Goal: Task Accomplishment & Management: Manage account settings

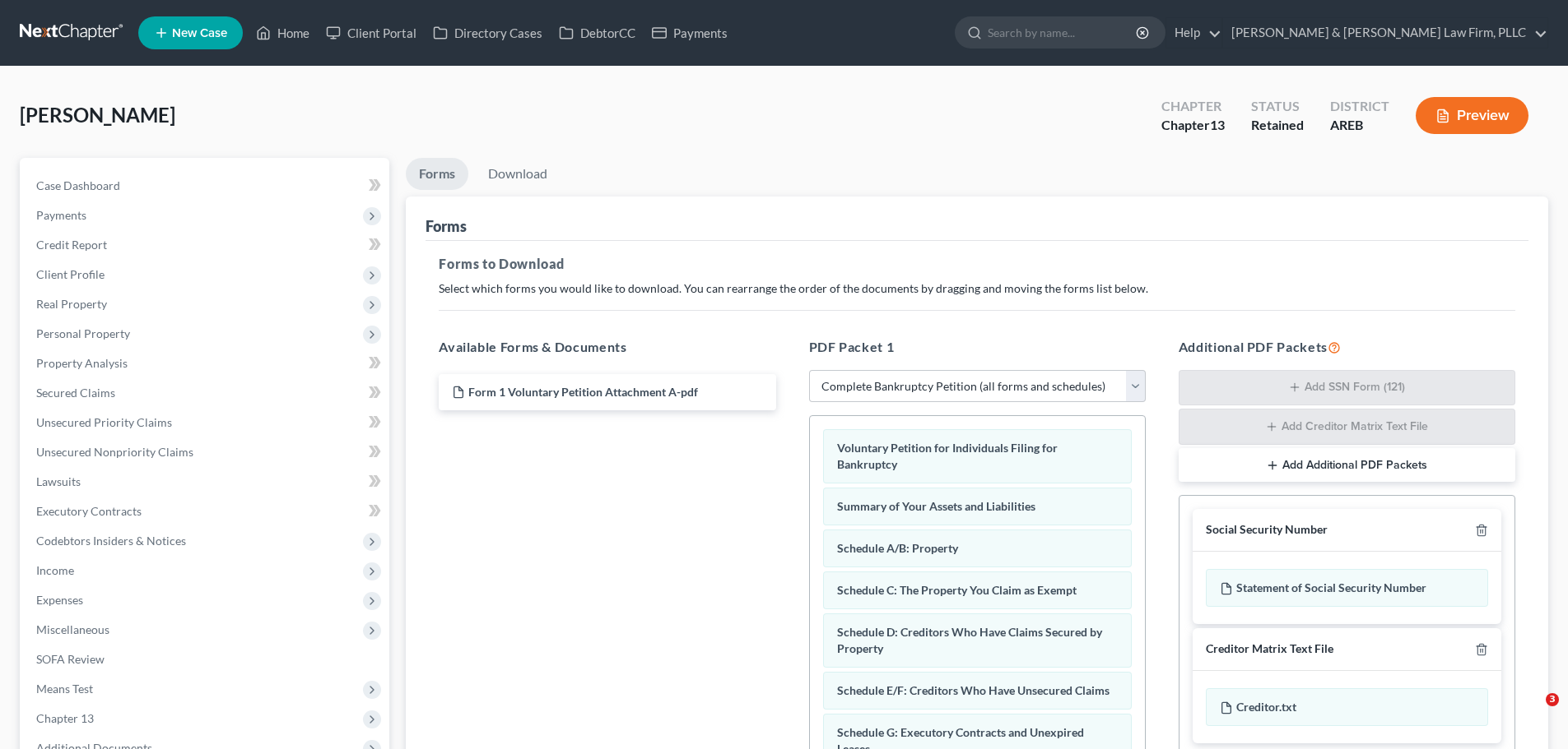
select select "0"
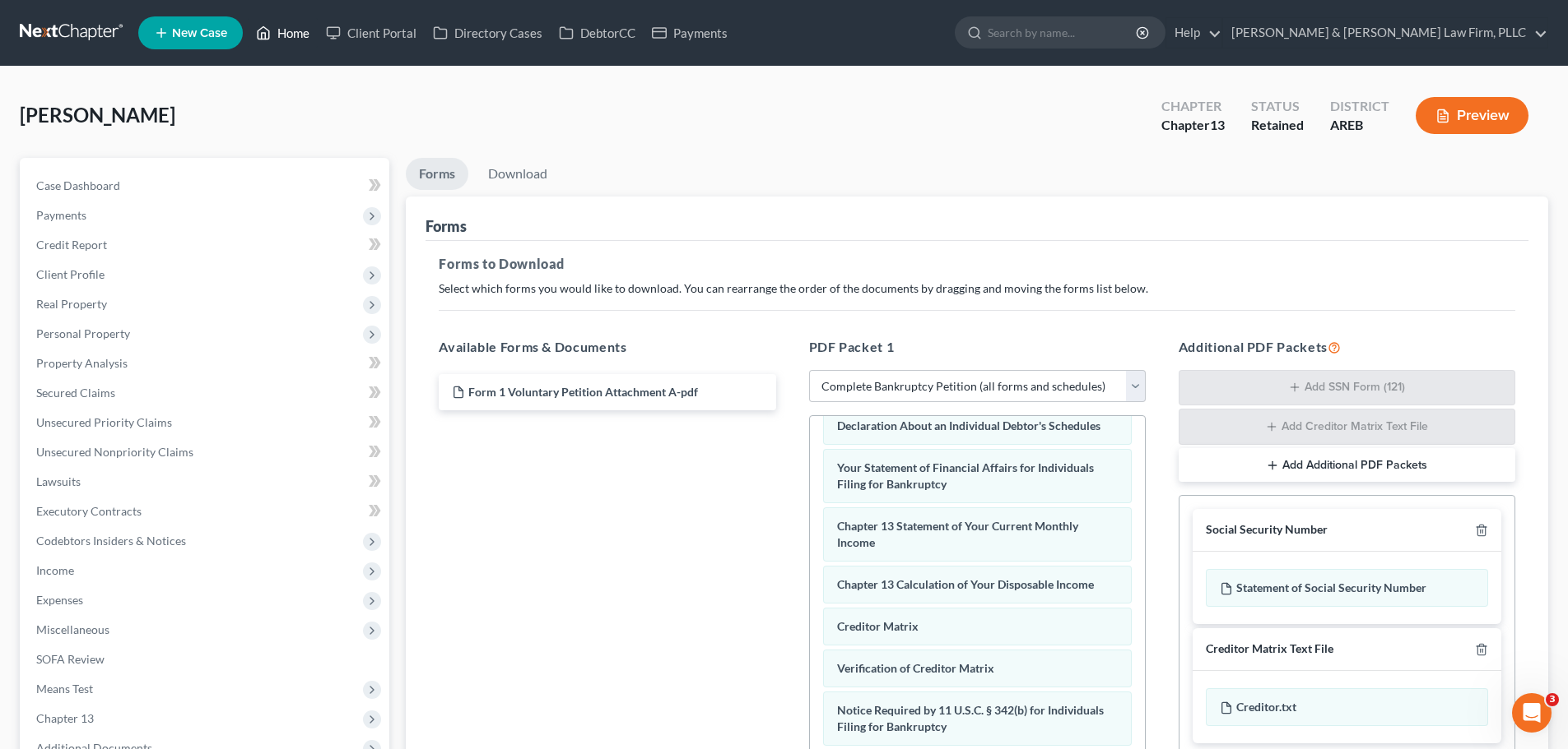
click at [286, 37] on link "Home" at bounding box center [282, 33] width 70 height 30
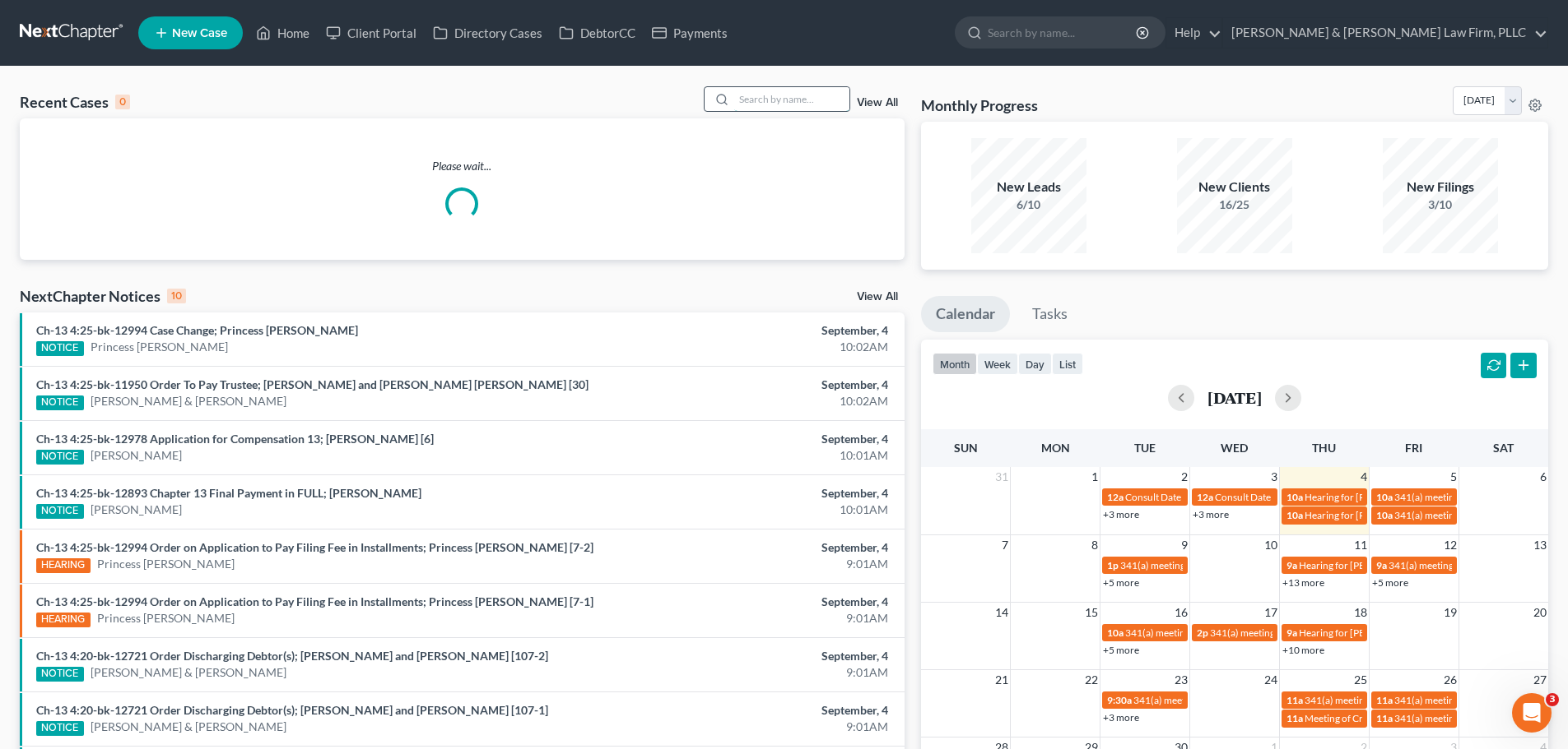
click at [771, 91] on input "search" at bounding box center [792, 99] width 115 height 24
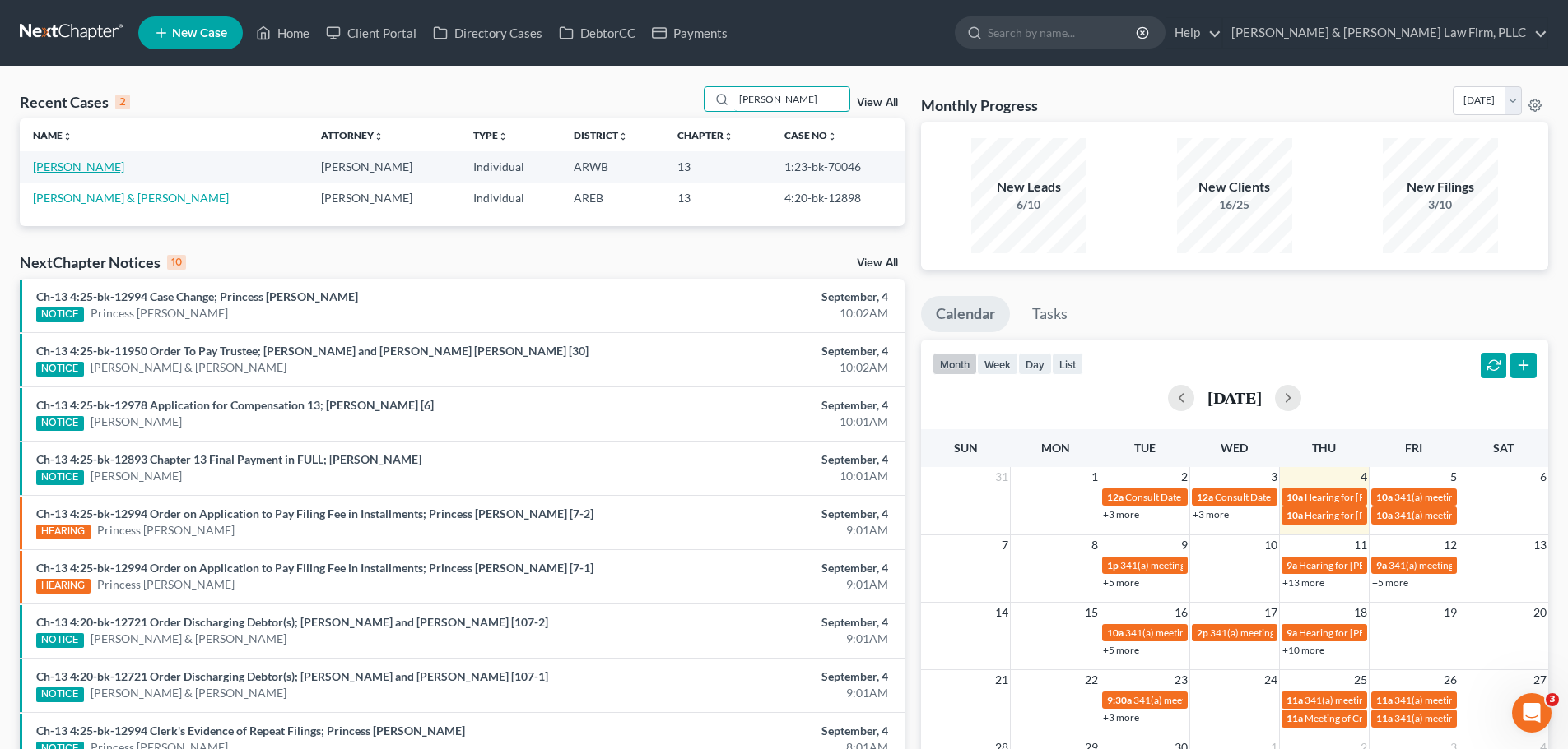
type input "[PERSON_NAME]"
click at [95, 160] on link "[PERSON_NAME]" at bounding box center [78, 166] width 91 height 14
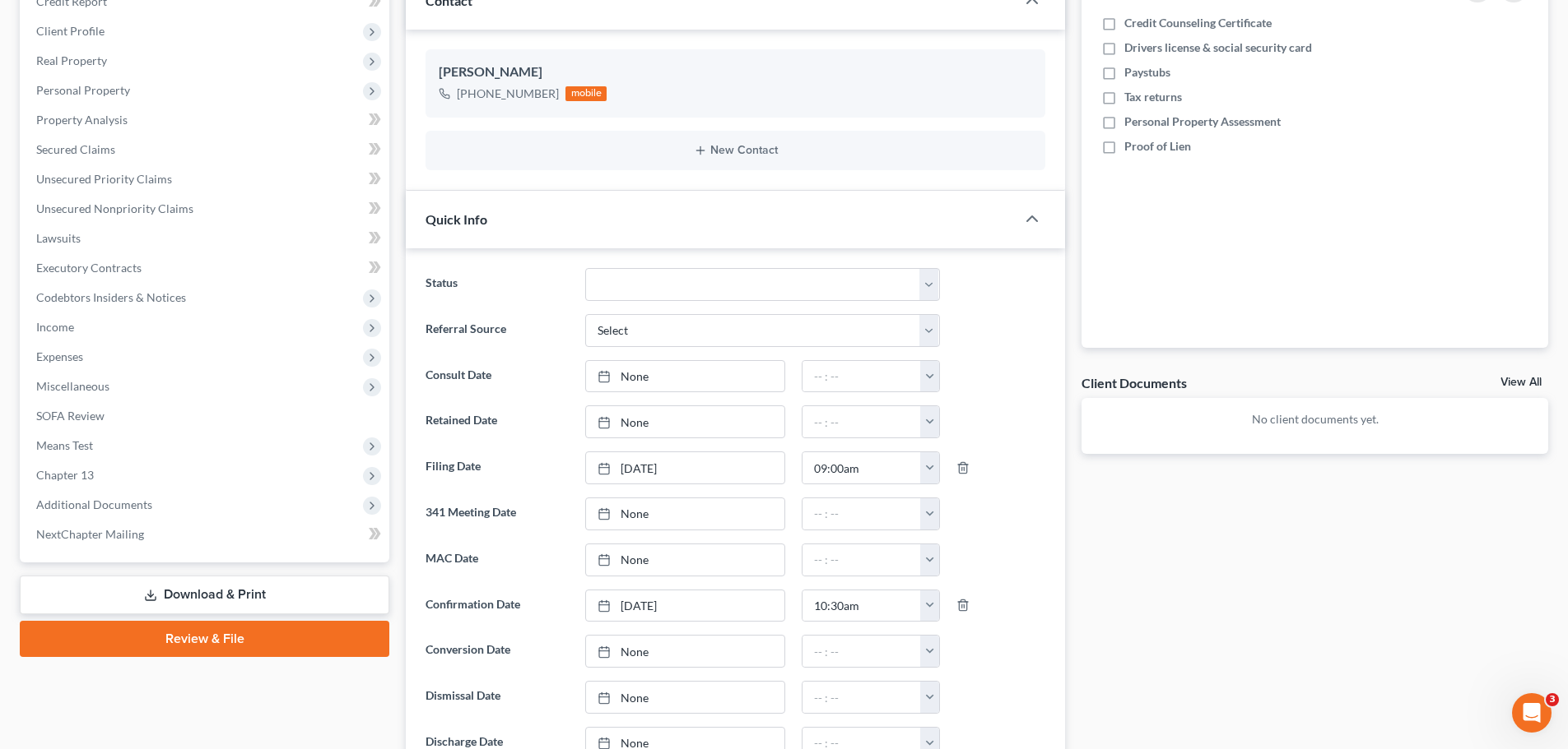
scroll to position [494, 0]
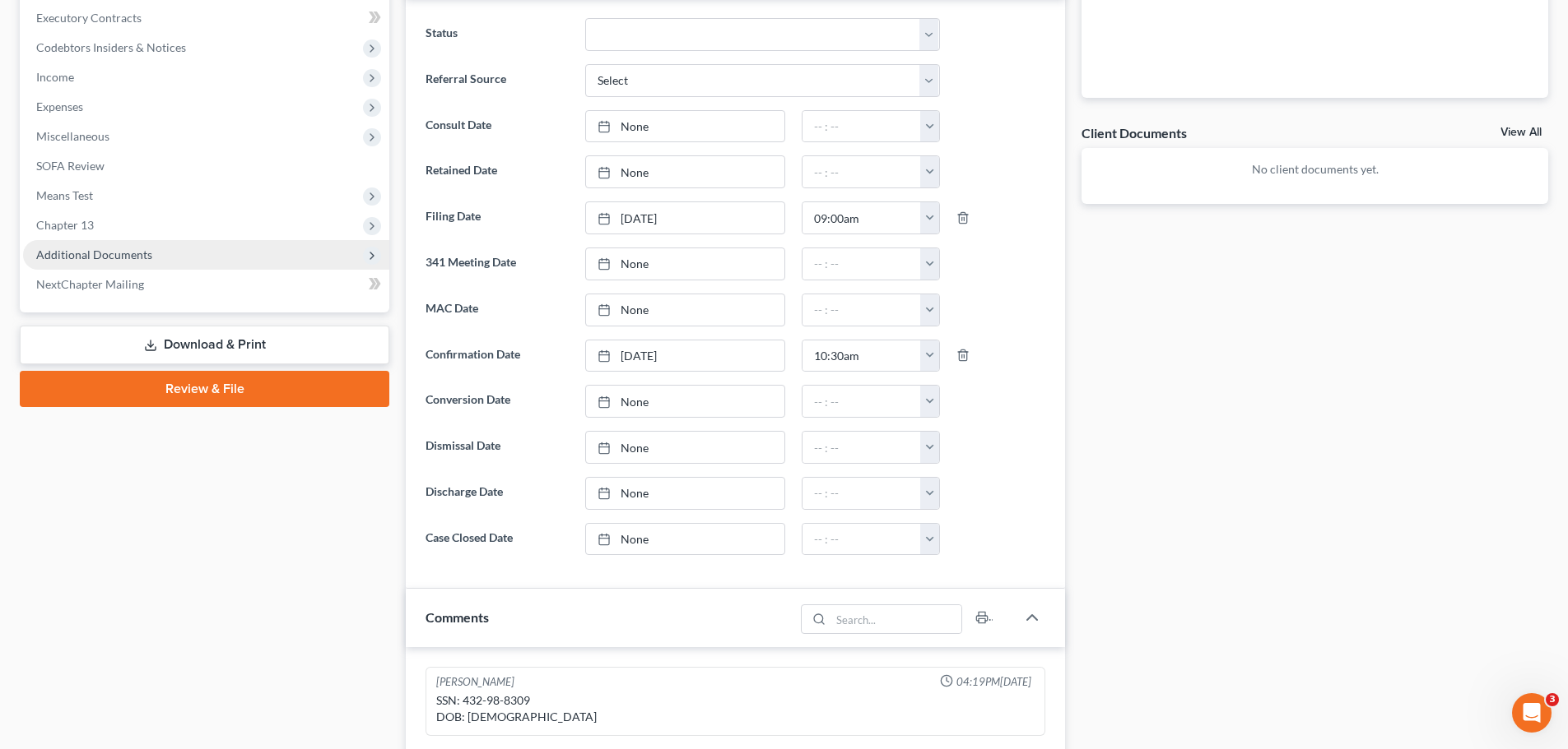
click at [125, 247] on span "Additional Documents" at bounding box center [94, 254] width 116 height 14
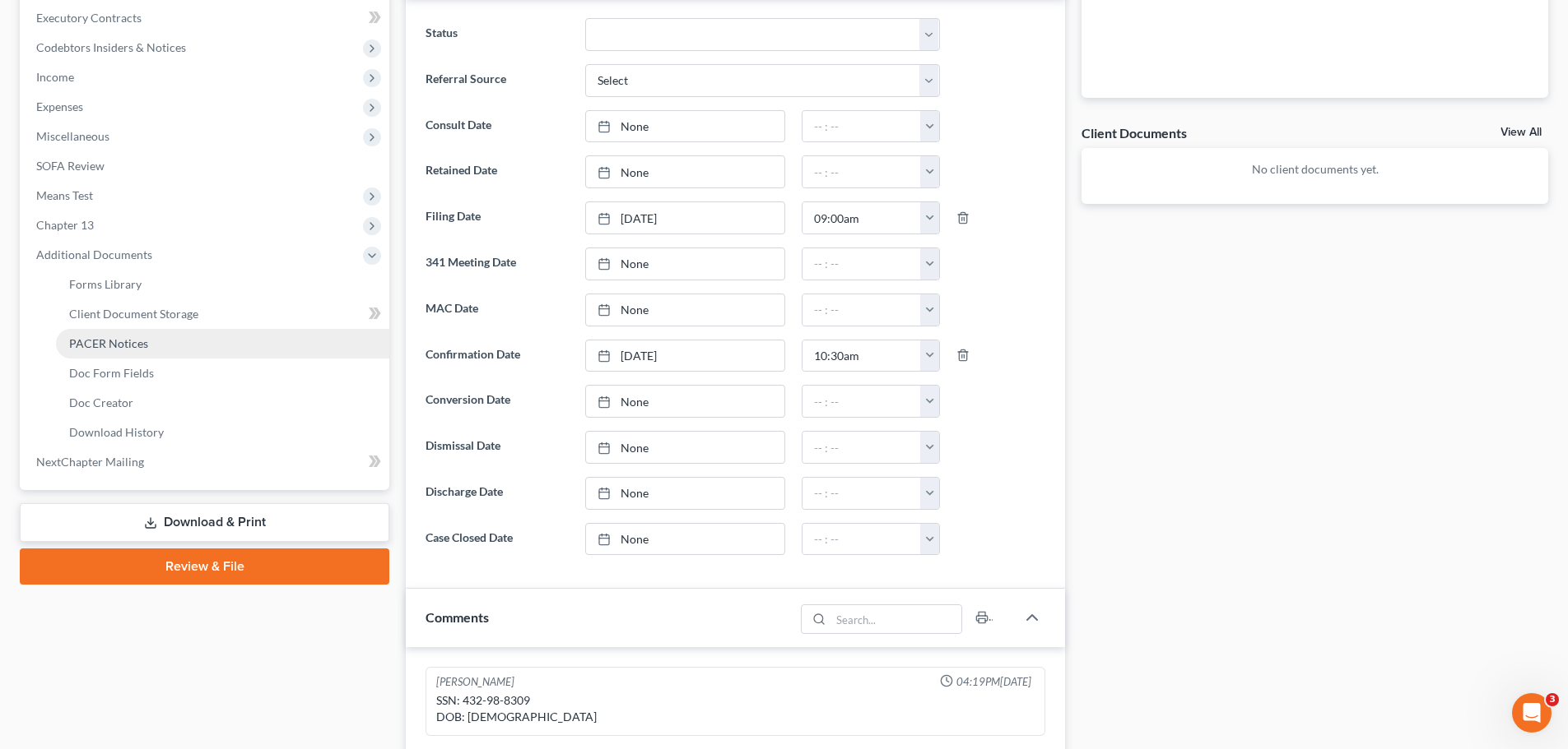
click at [132, 345] on span "PACER Notices" at bounding box center [109, 343] width 79 height 14
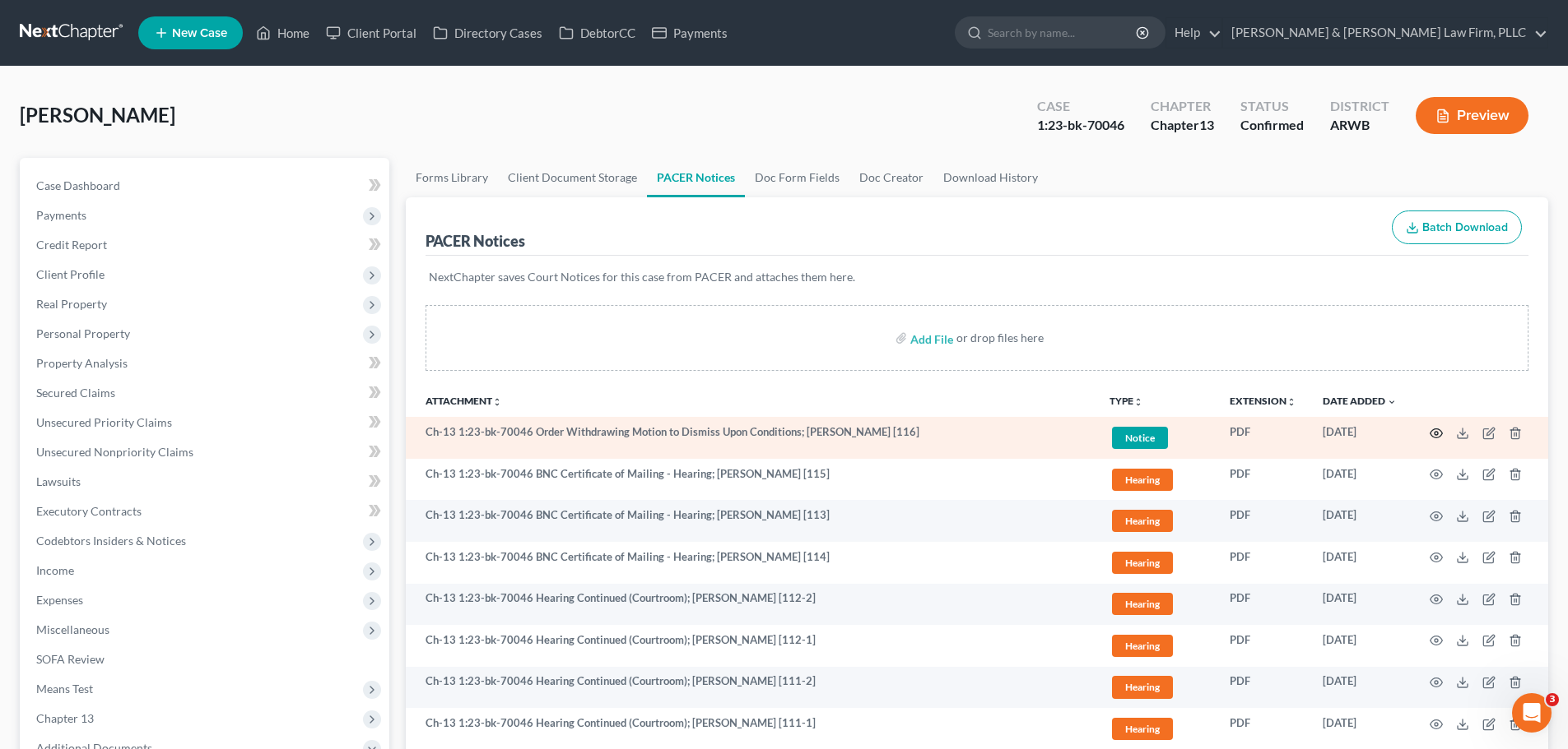
click at [1438, 431] on icon "button" at bounding box center [1435, 433] width 13 height 13
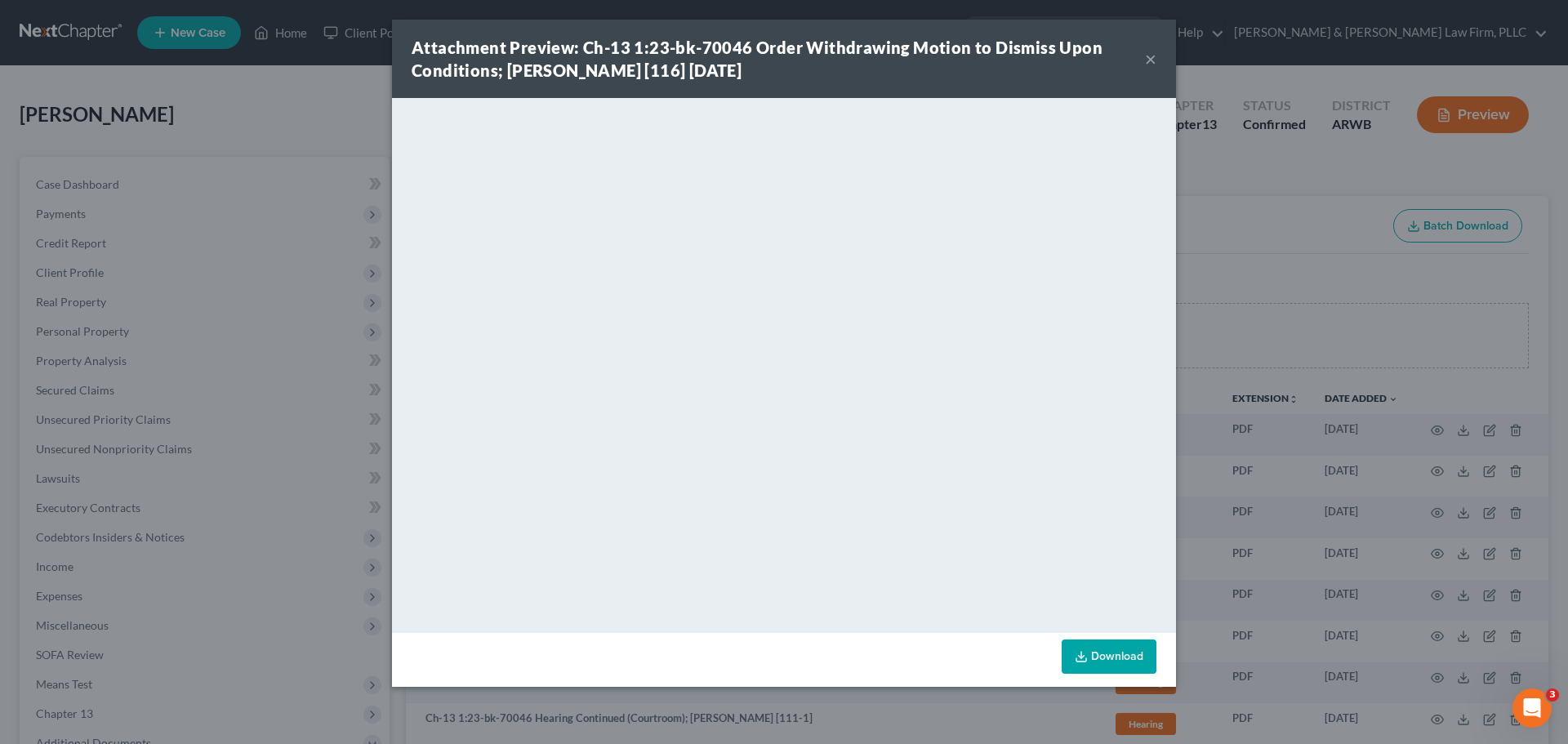
click at [1146, 61] on button "×" at bounding box center [1151, 59] width 12 height 20
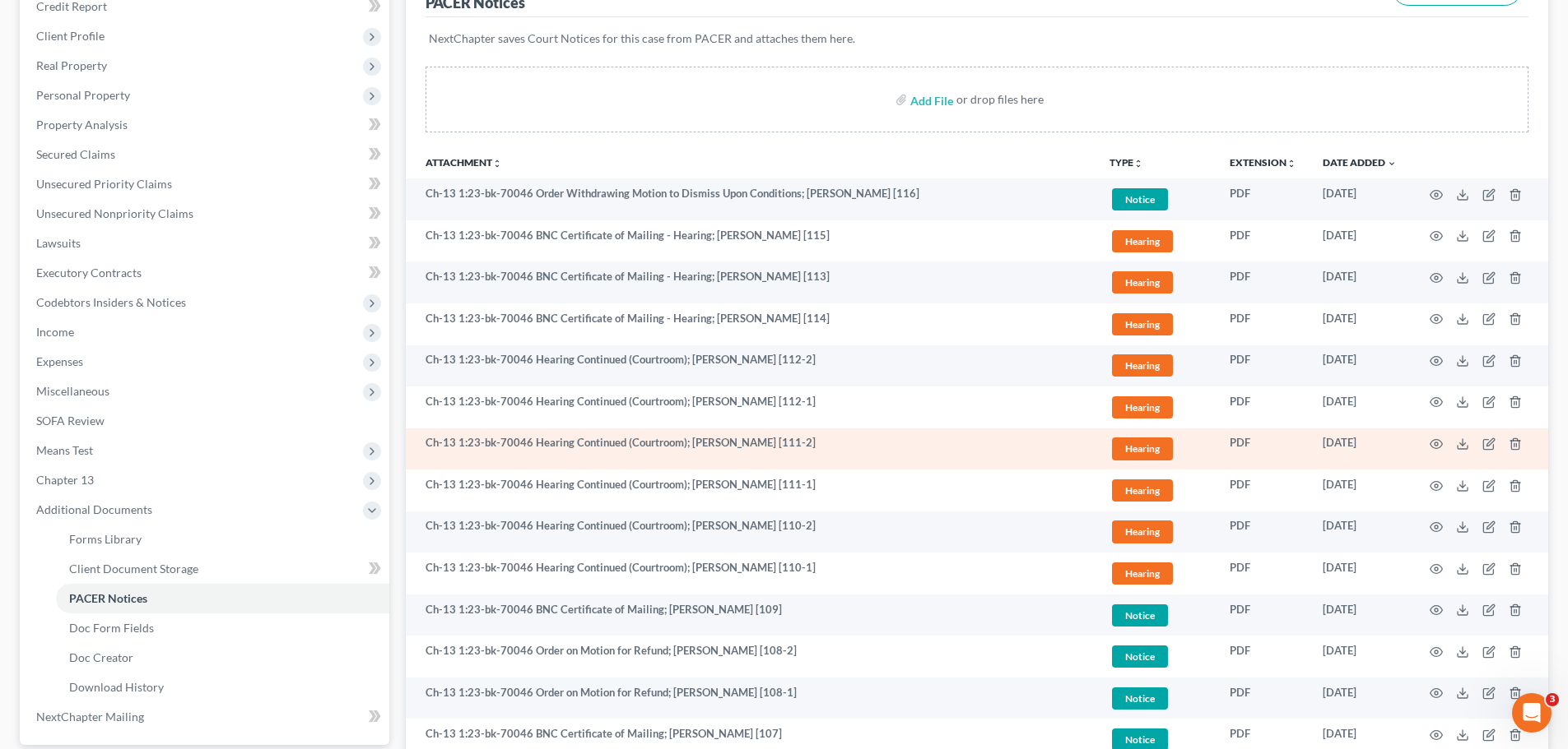
scroll to position [246, 0]
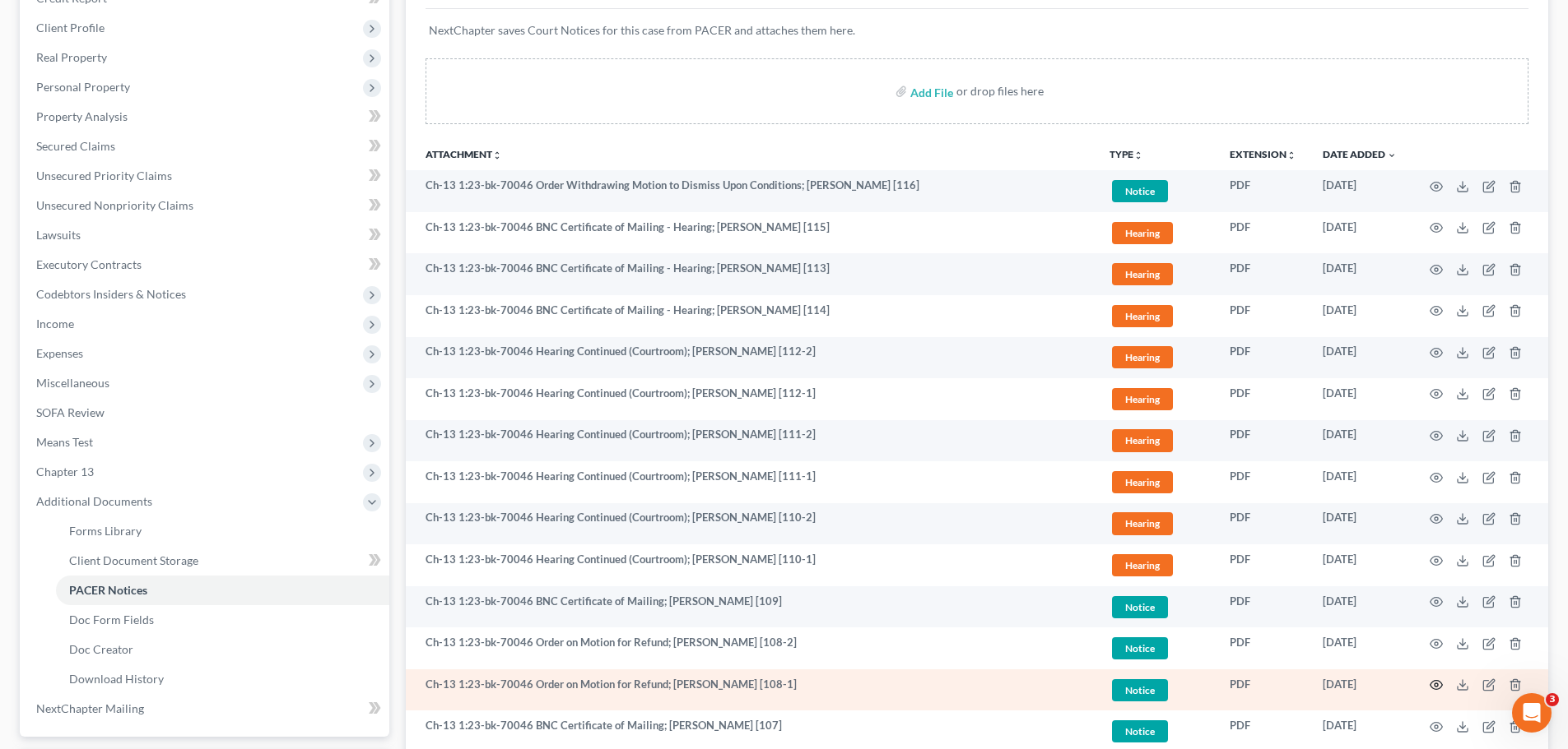
click at [1438, 684] on icon "button" at bounding box center [1435, 685] width 13 height 13
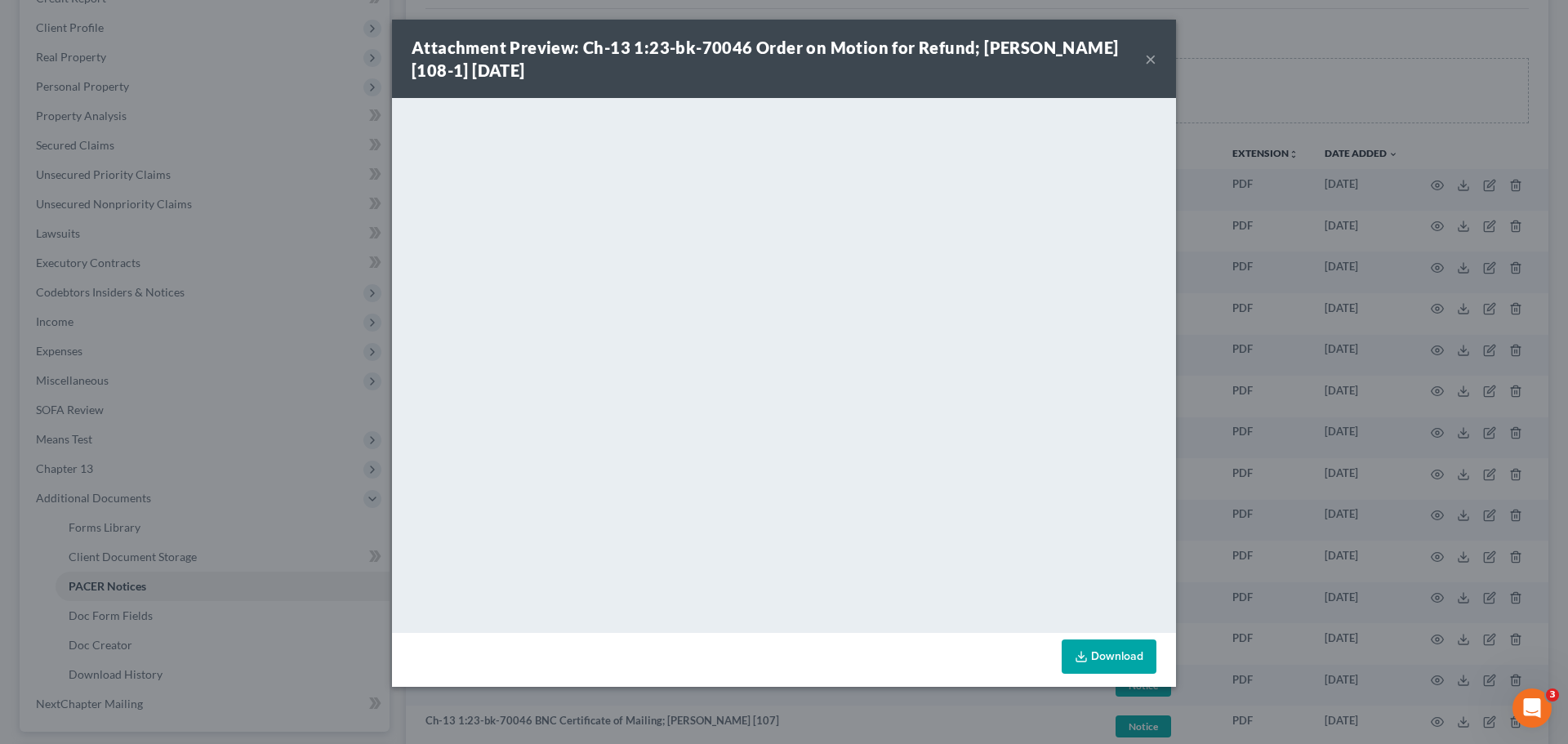
click at [1153, 67] on button "×" at bounding box center [1151, 59] width 12 height 20
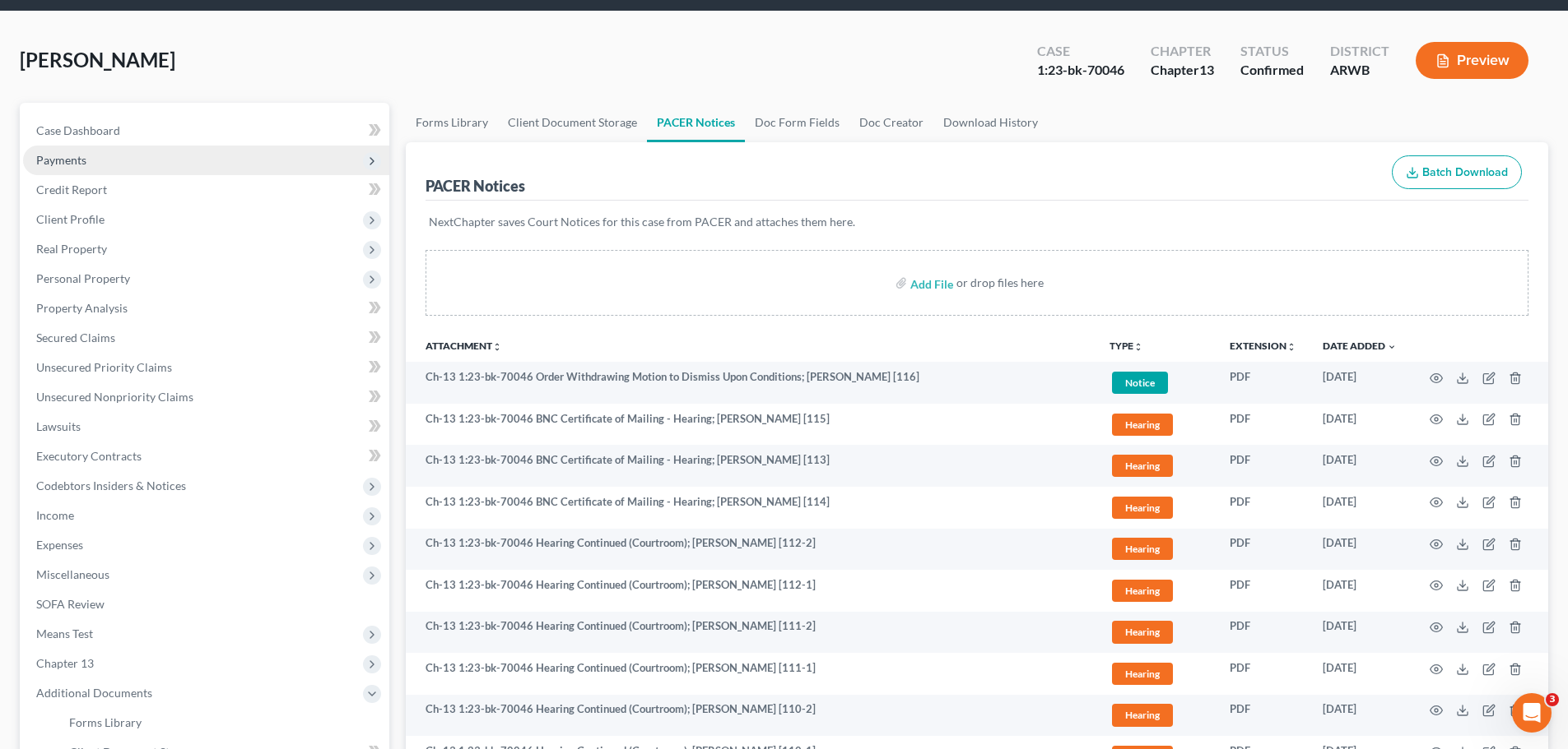
scroll to position [0, 0]
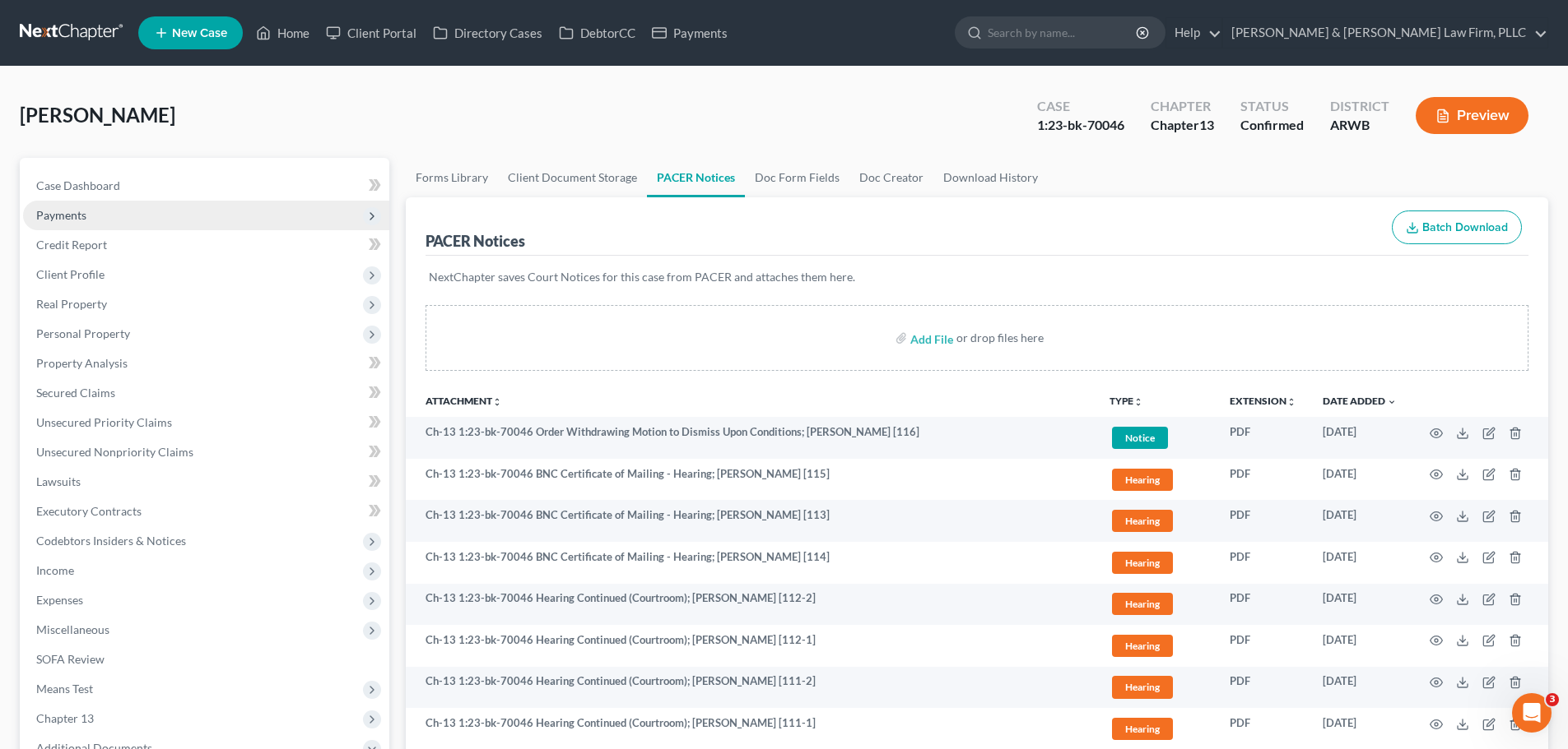
click at [112, 217] on span "Payments" at bounding box center [206, 216] width 366 height 30
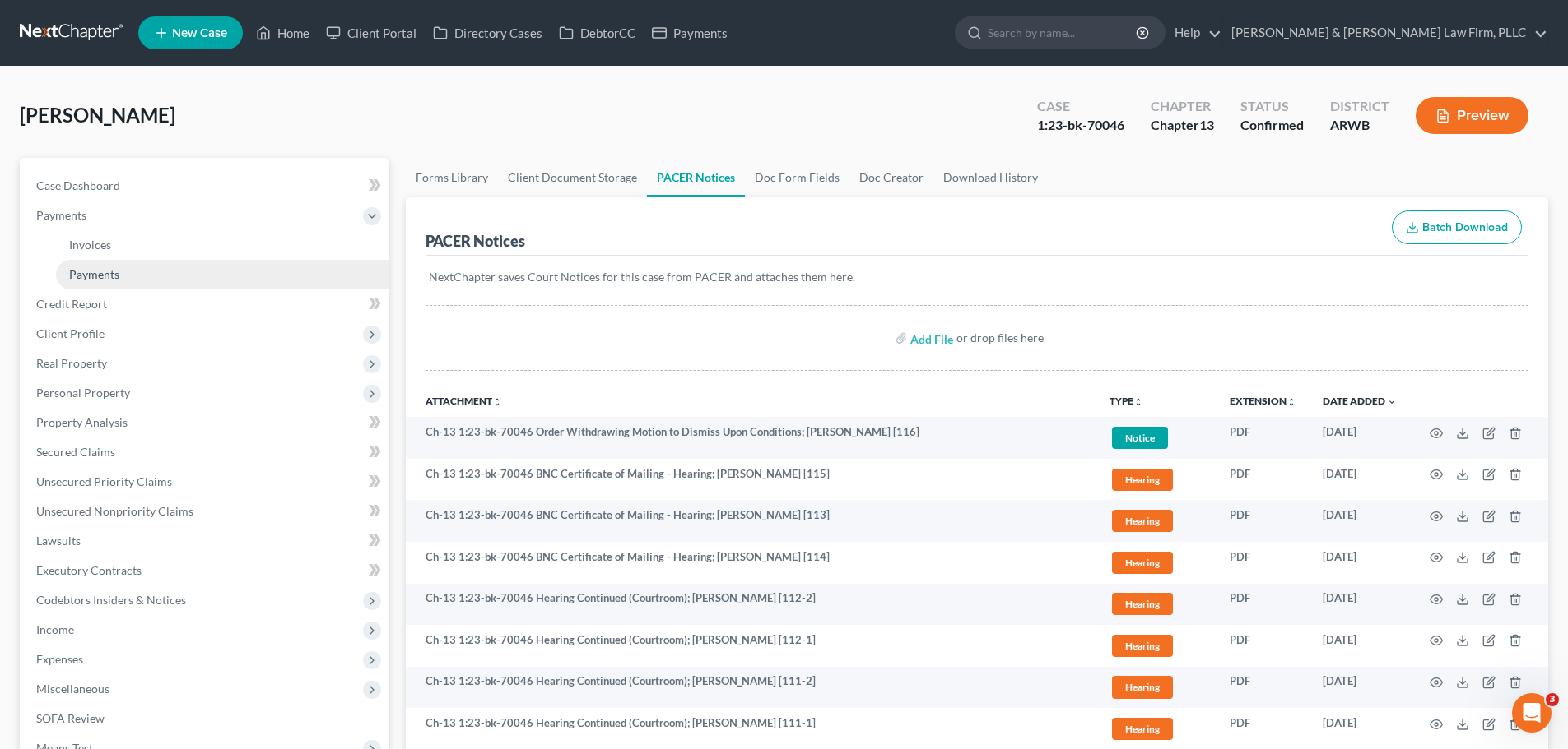
click at [164, 277] on link "Payments" at bounding box center [223, 275] width 334 height 30
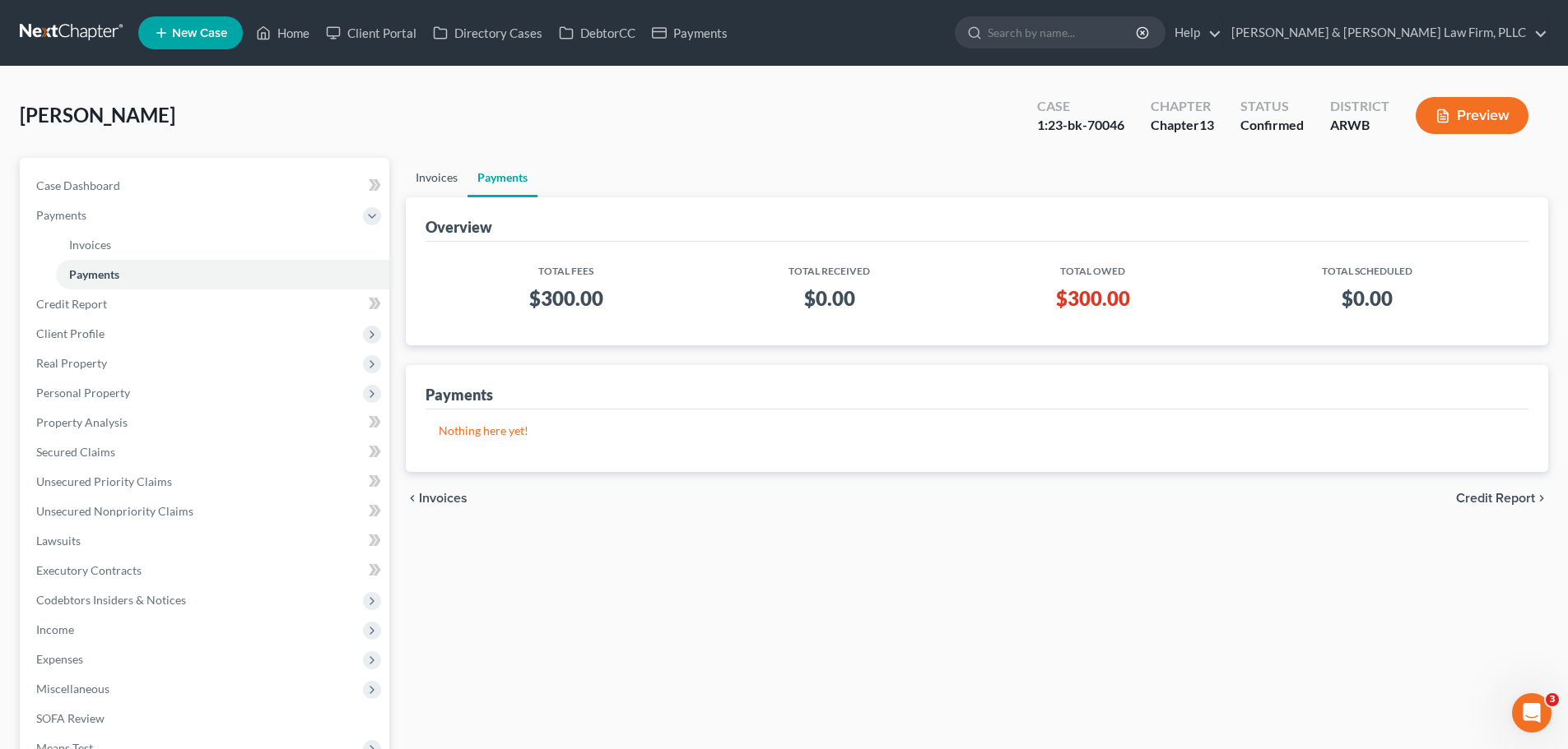
click at [436, 183] on link "Invoices" at bounding box center [437, 178] width 61 height 40
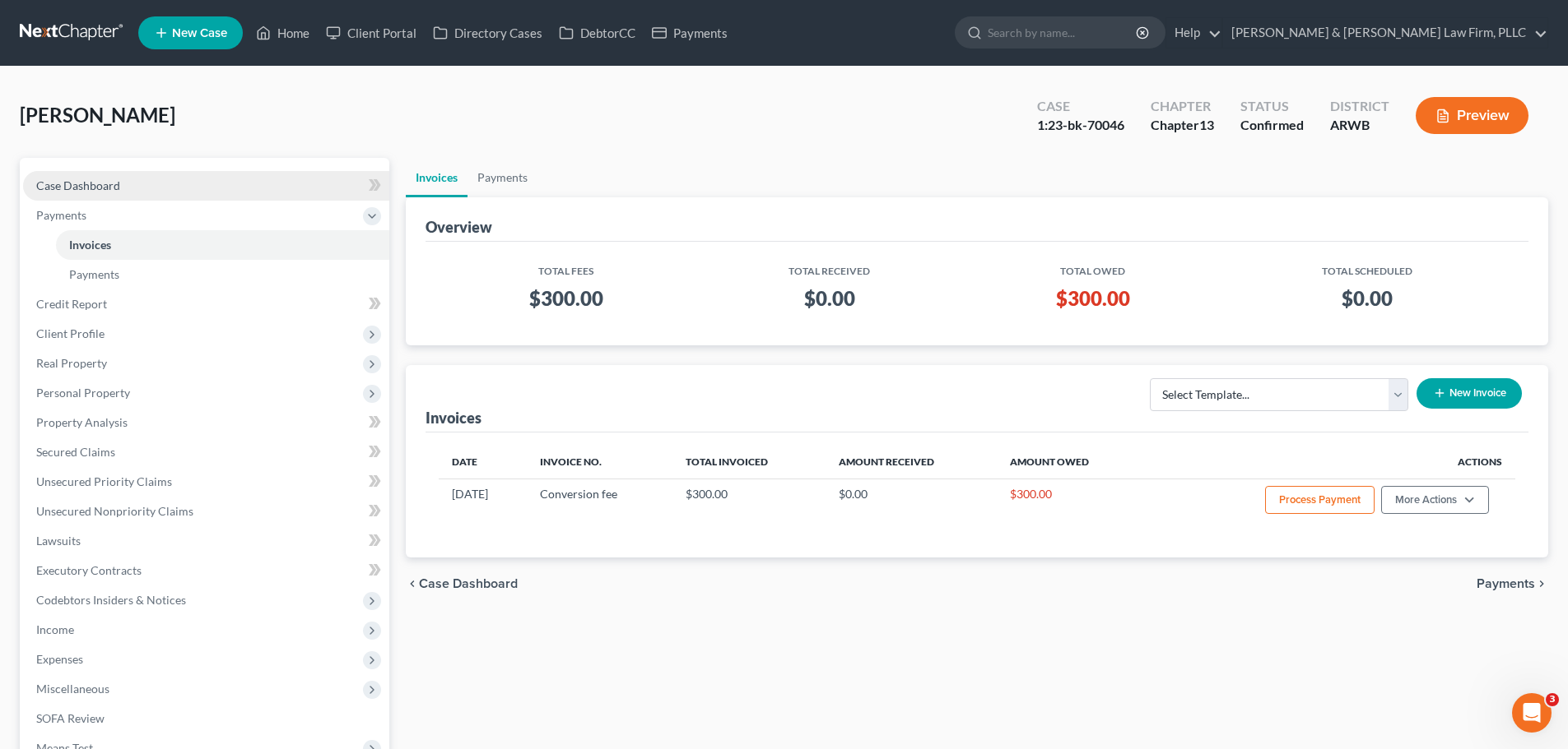
click at [130, 189] on link "Case Dashboard" at bounding box center [206, 186] width 366 height 30
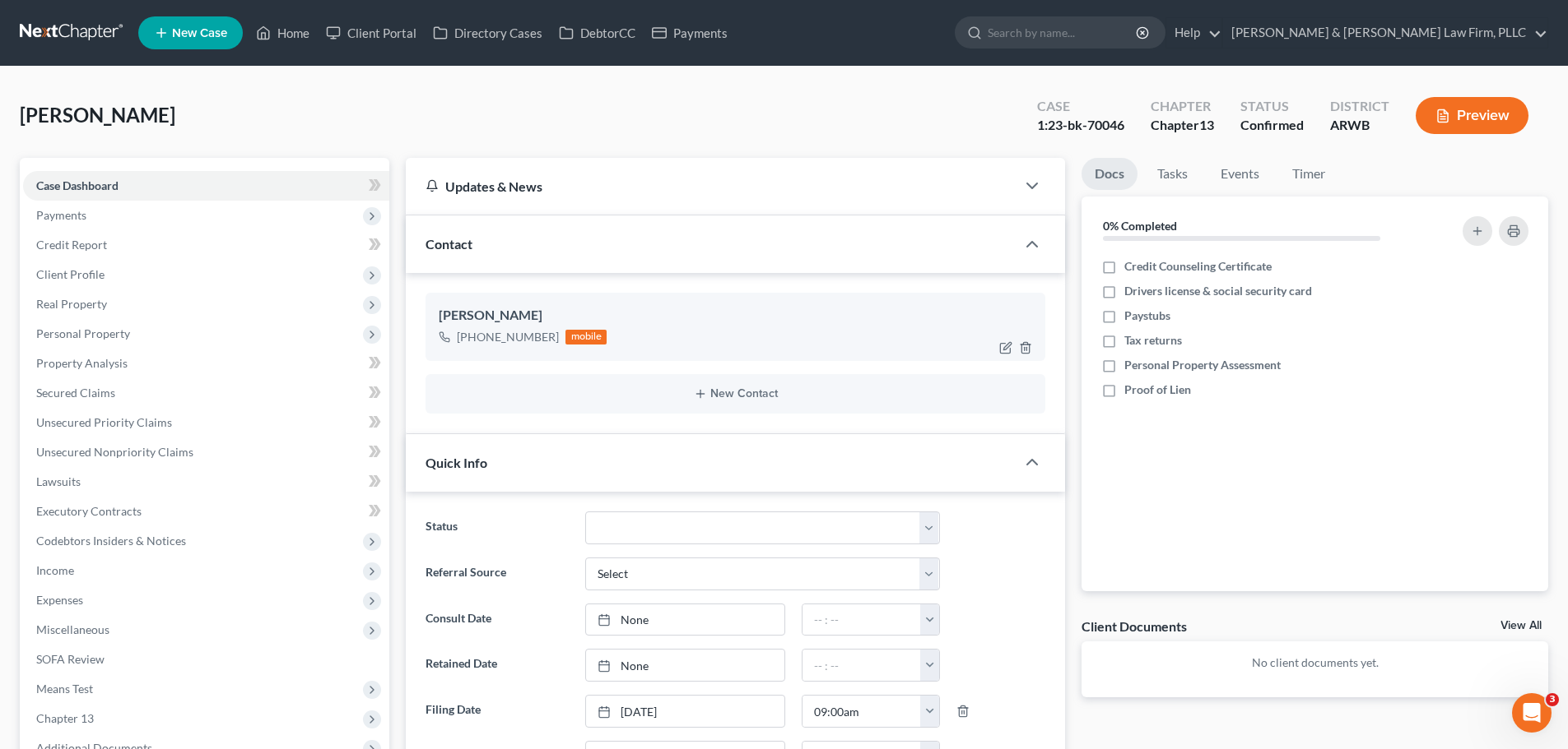
click at [551, 333] on div "[PHONE_NUMBER]" at bounding box center [507, 337] width 102 height 17
click at [276, 37] on link "Home" at bounding box center [282, 33] width 70 height 30
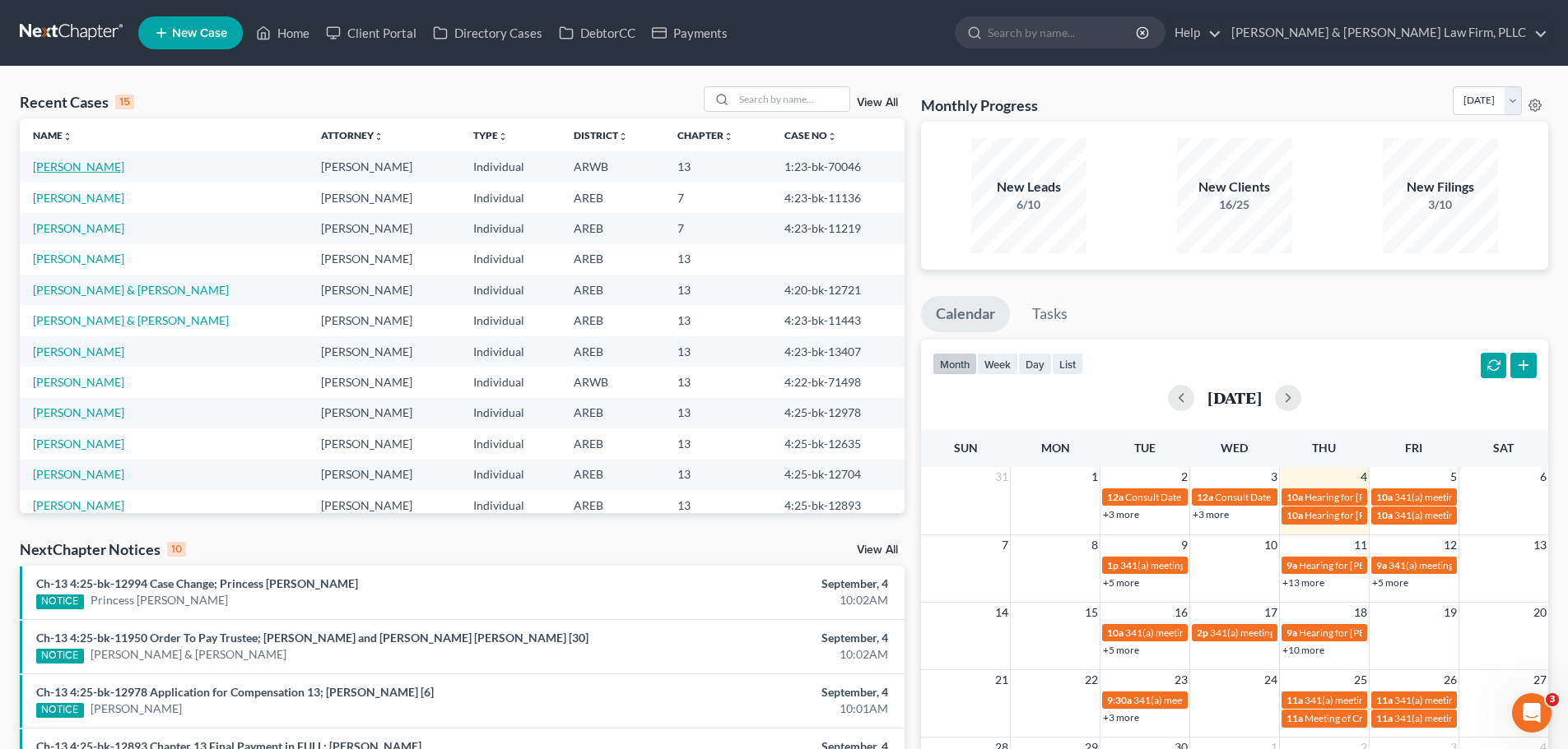
click at [83, 170] on link "[PERSON_NAME]" at bounding box center [78, 166] width 91 height 14
select select "2"
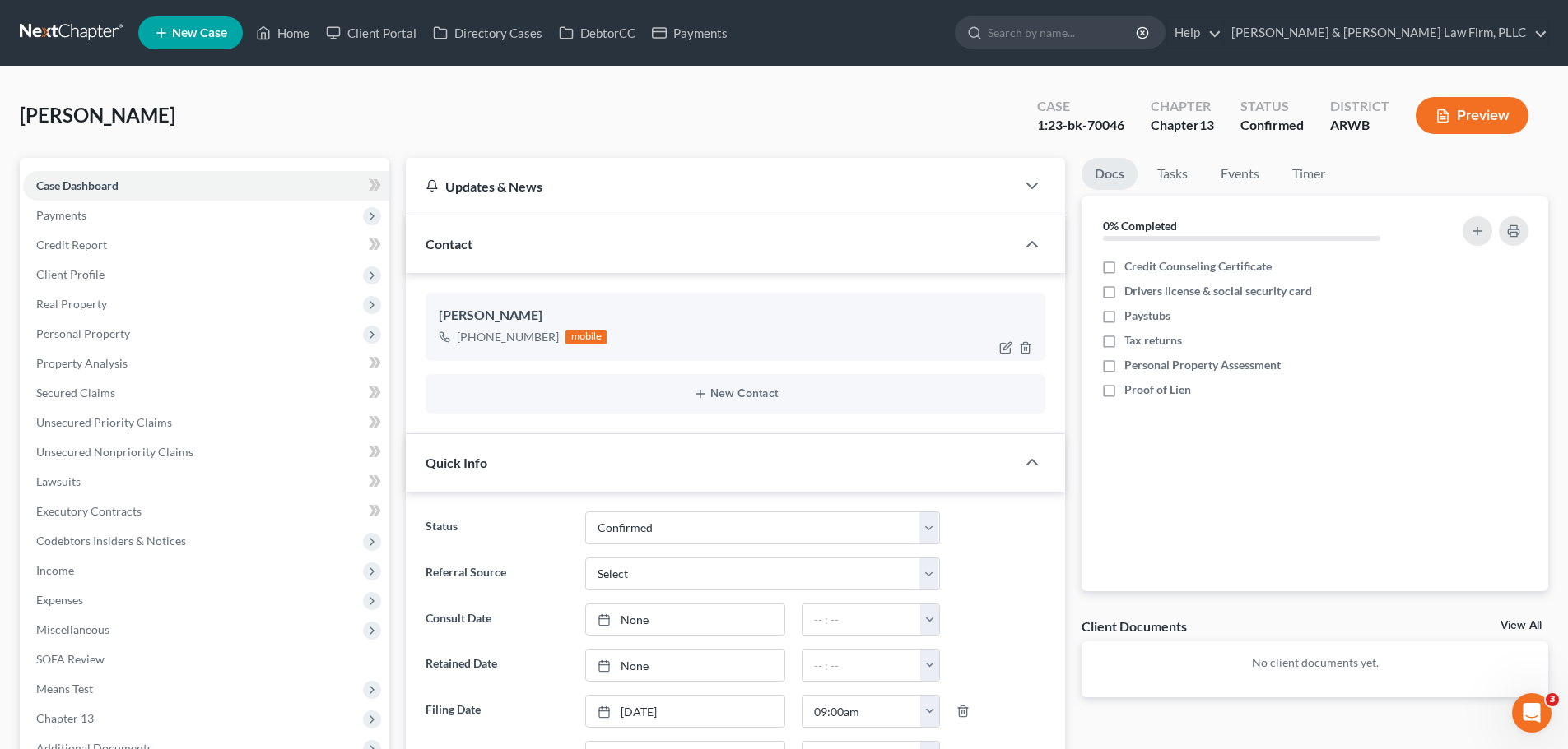
drag, startPoint x: 553, startPoint y: 338, endPoint x: 462, endPoint y: 344, distance: 91.2
click at [462, 344] on div "[PHONE_NUMBER] mobile" at bounding box center [523, 337] width 168 height 22
drag, startPoint x: 281, startPoint y: 34, endPoint x: 705, endPoint y: 129, distance: 434.5
click at [281, 34] on link "Home" at bounding box center [282, 33] width 70 height 30
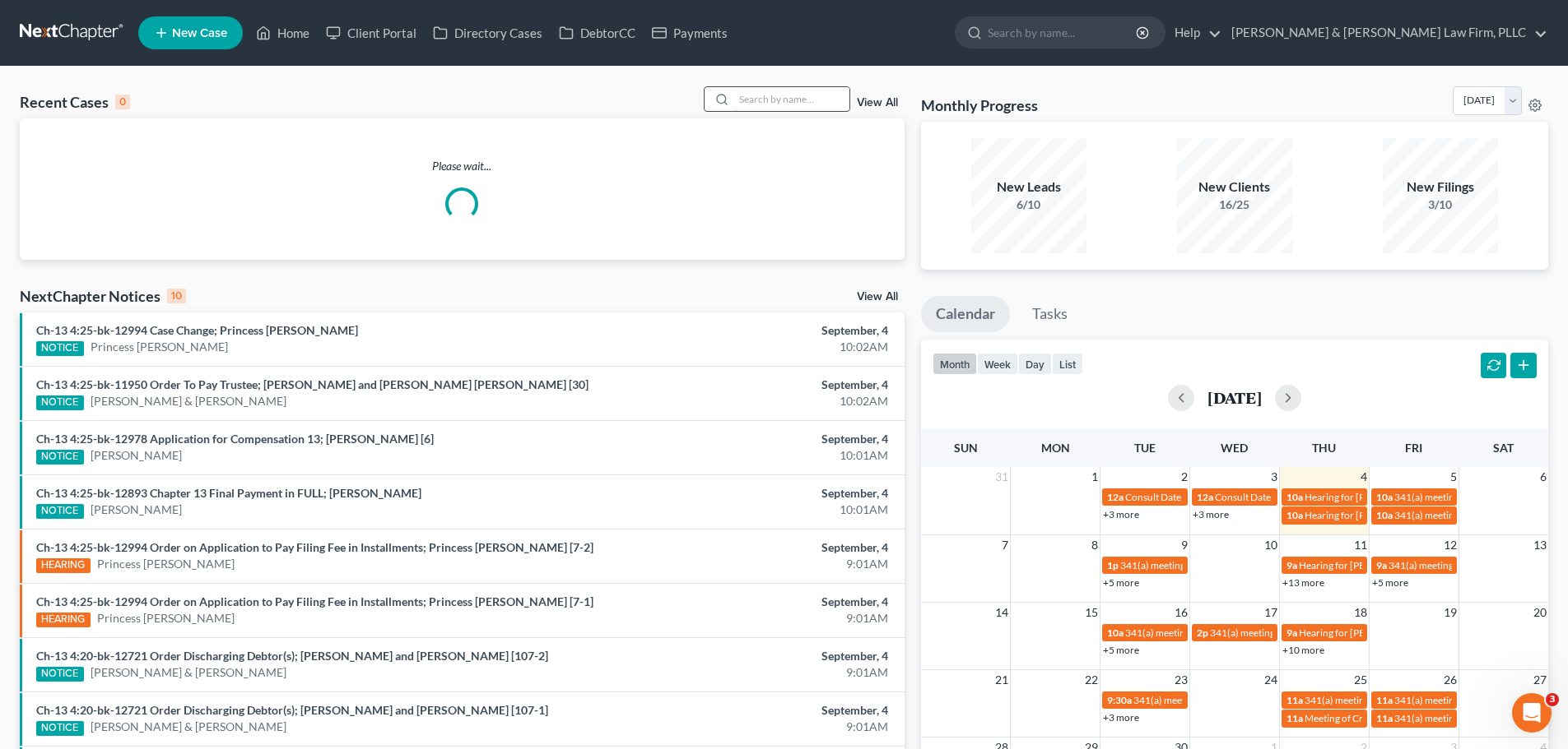
click at [794, 98] on input "search" at bounding box center [792, 99] width 115 height 24
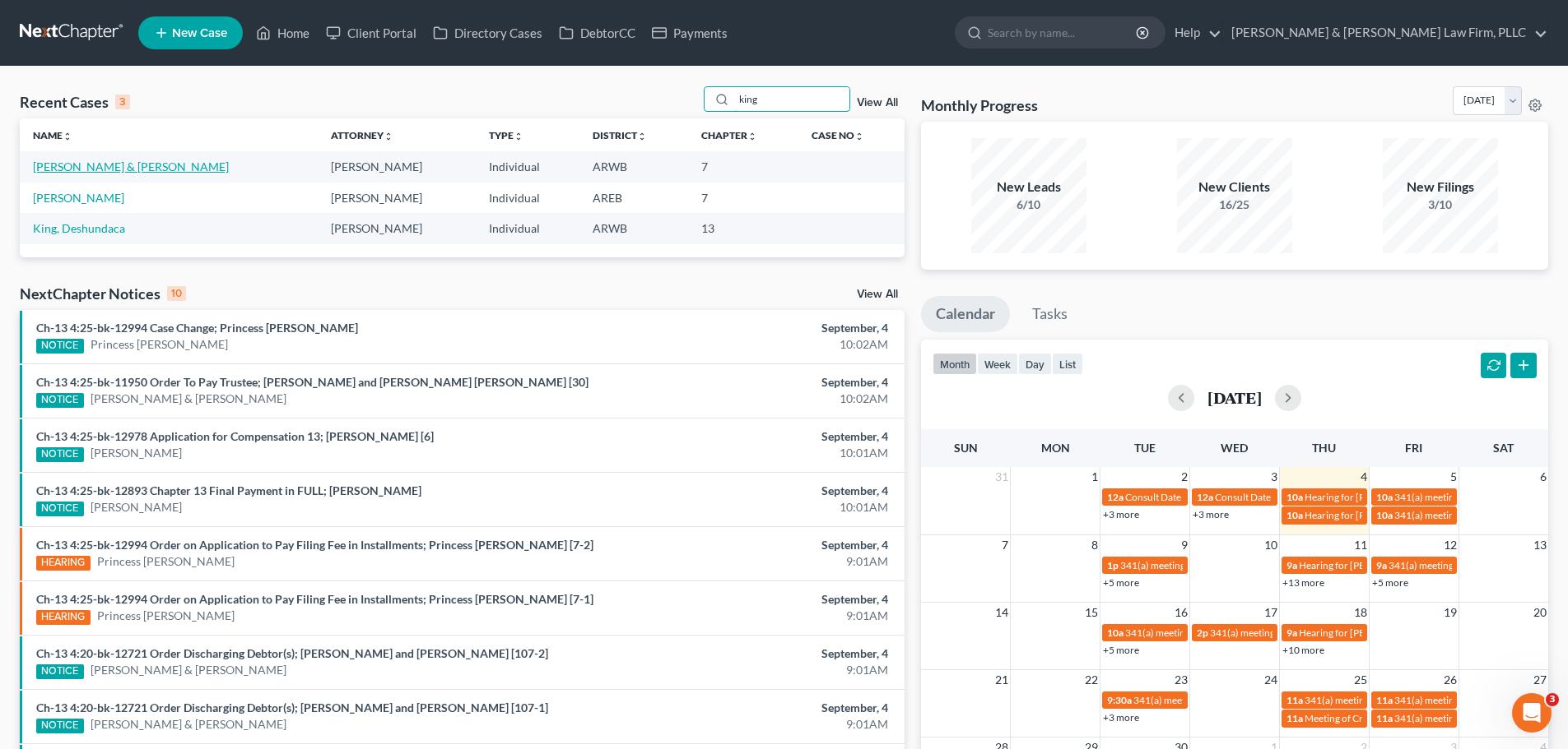
type input "king"
click at [124, 170] on link "[PERSON_NAME] & [PERSON_NAME]" at bounding box center [131, 166] width 196 height 14
select select "4"
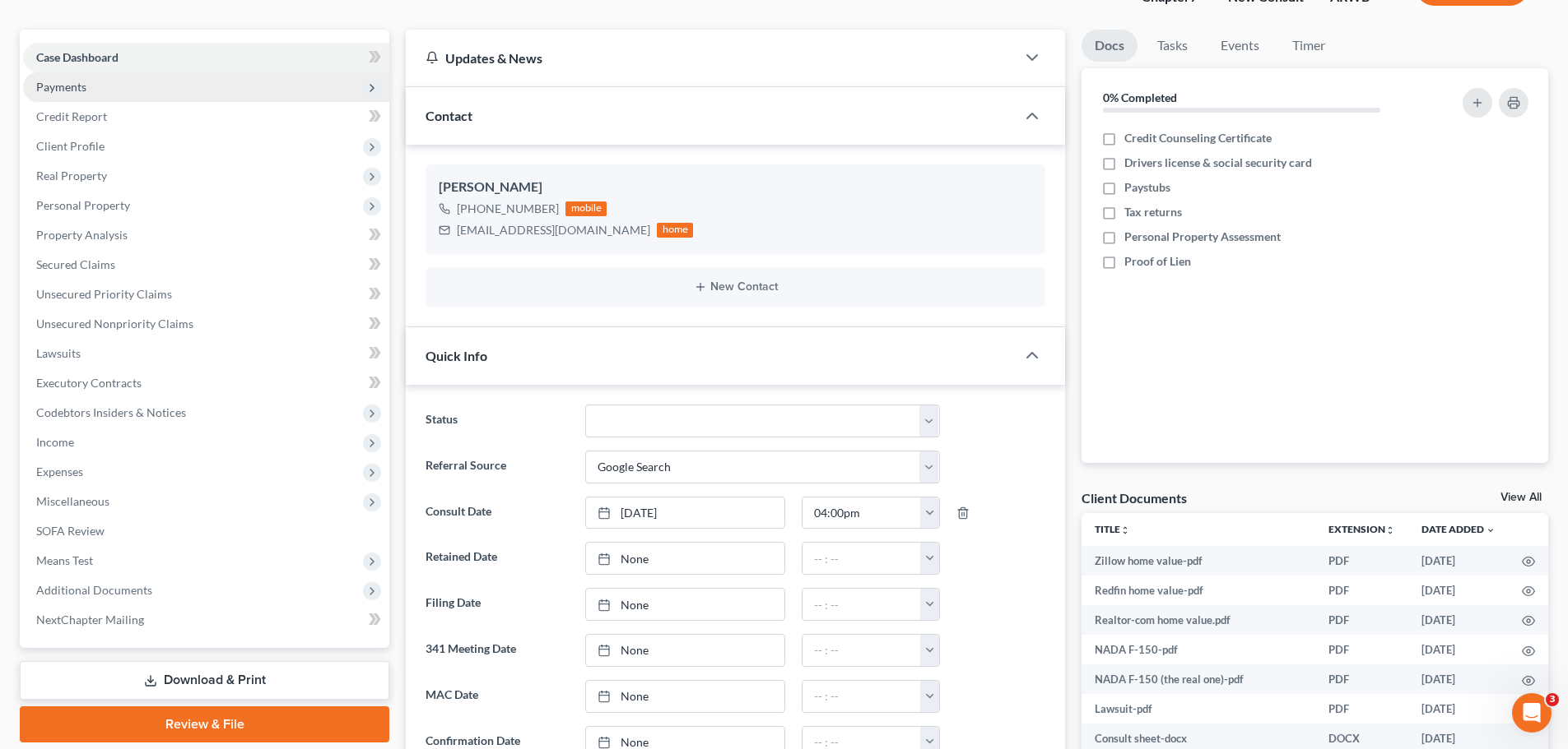
scroll to position [82, 0]
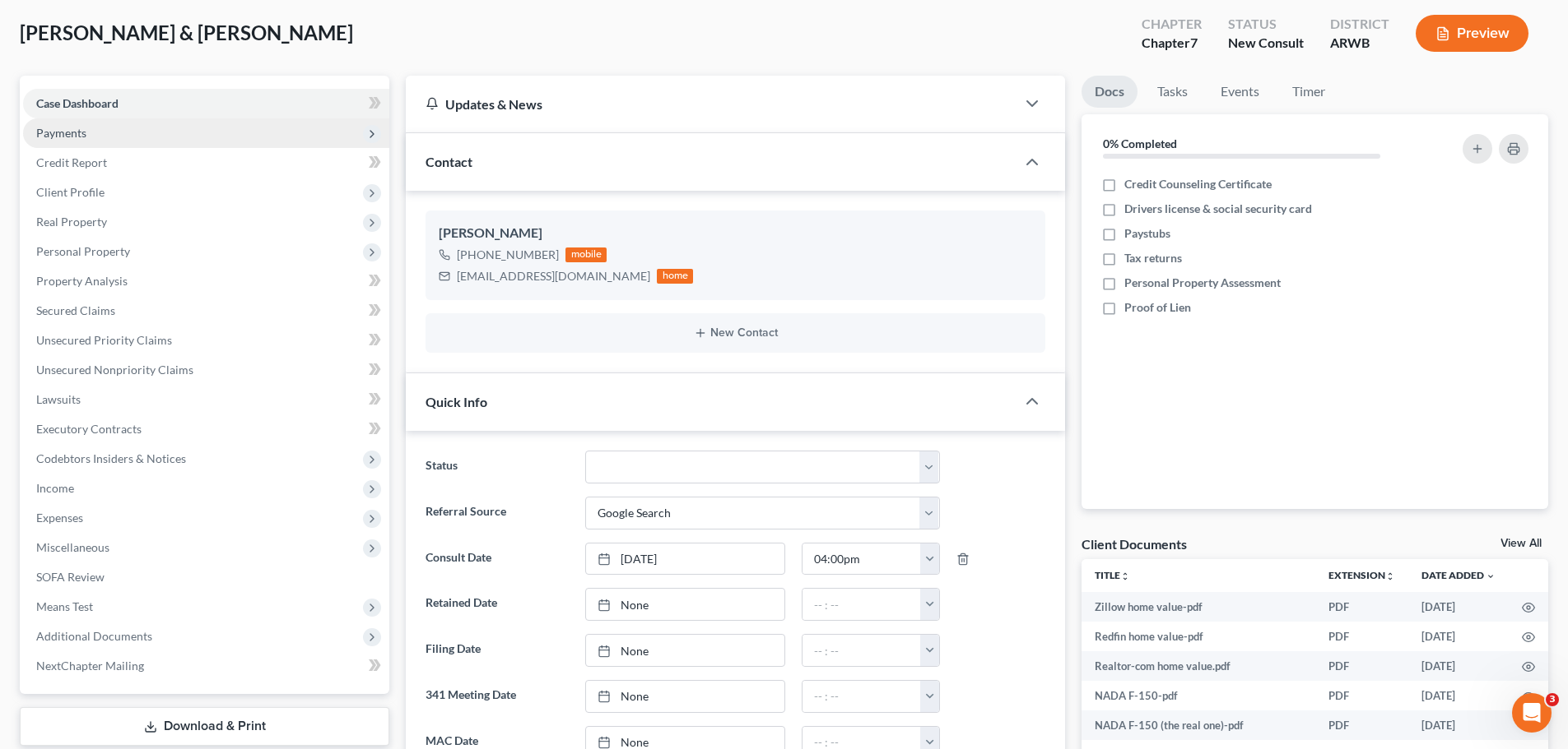
click at [84, 134] on span "Payments" at bounding box center [61, 133] width 50 height 14
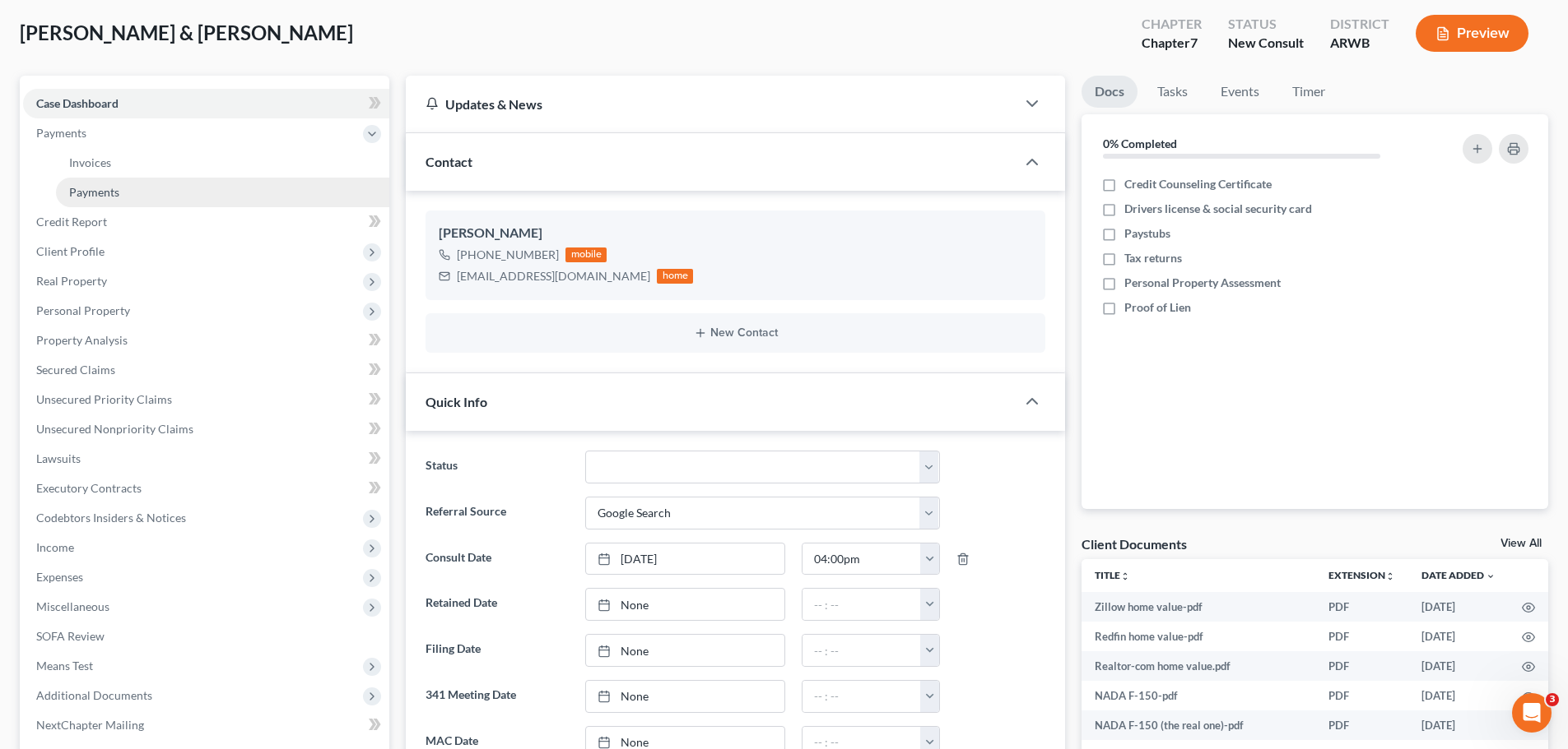
click at [96, 185] on span "Payments" at bounding box center [94, 192] width 50 height 14
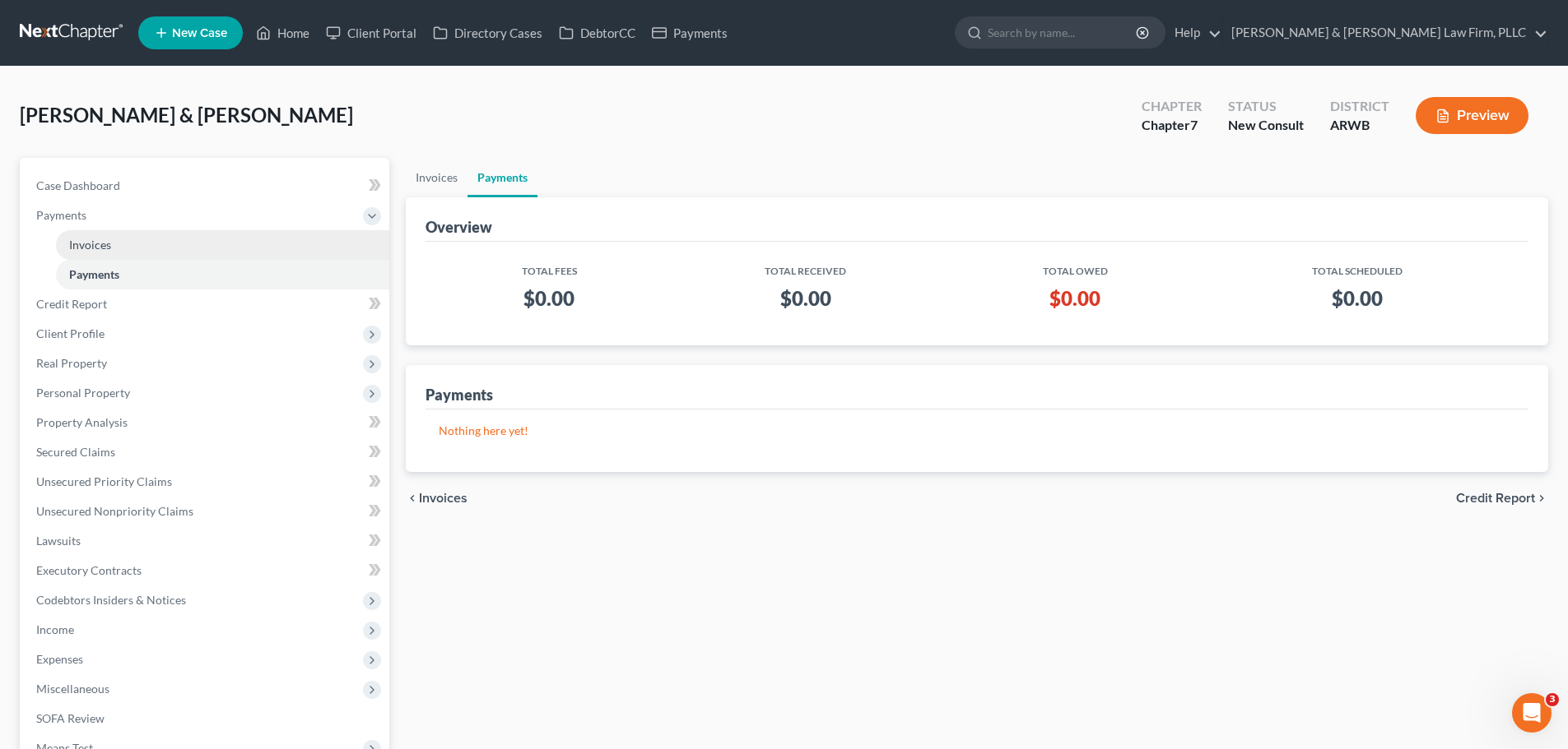
click at [71, 245] on span "Invoices" at bounding box center [90, 244] width 42 height 14
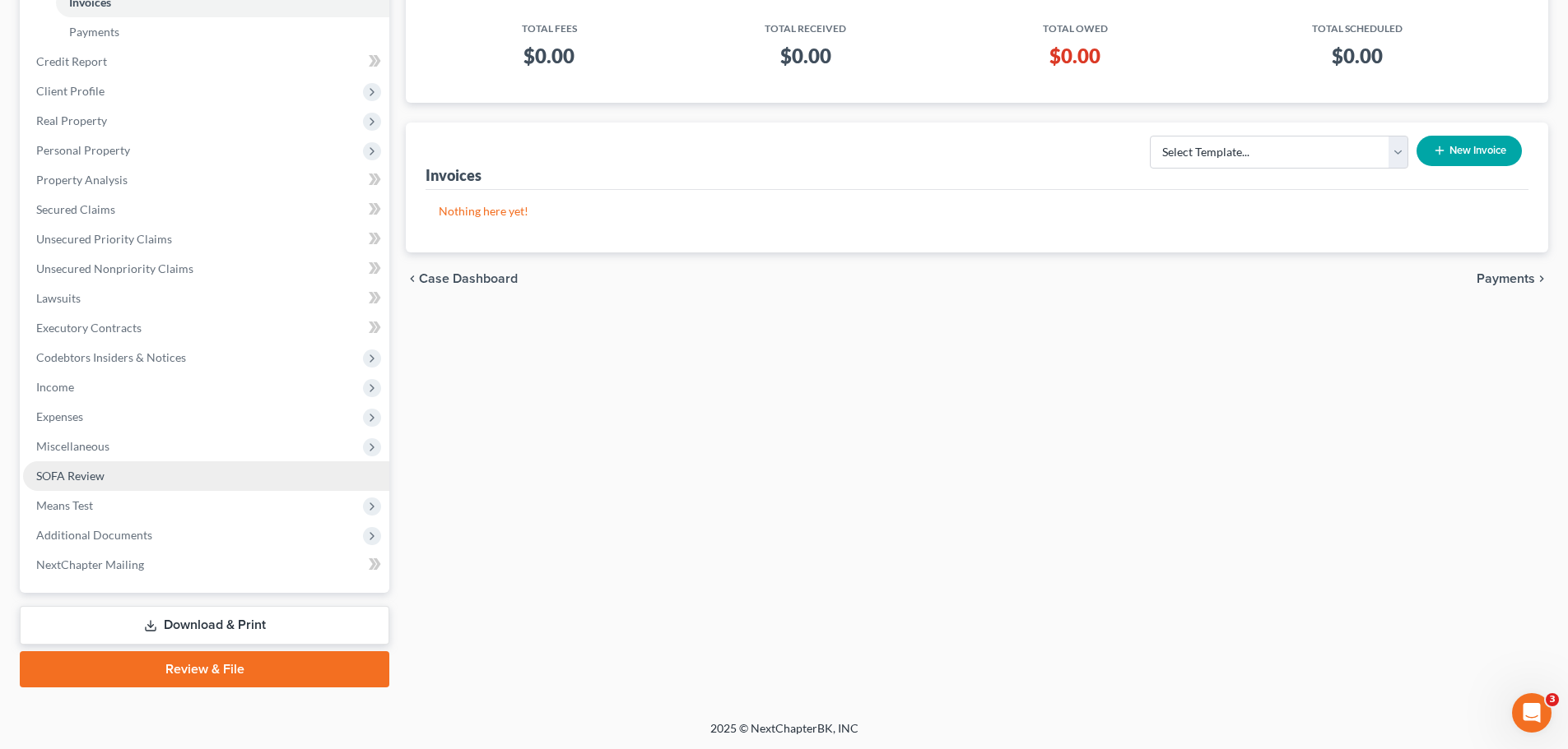
scroll to position [243, 0]
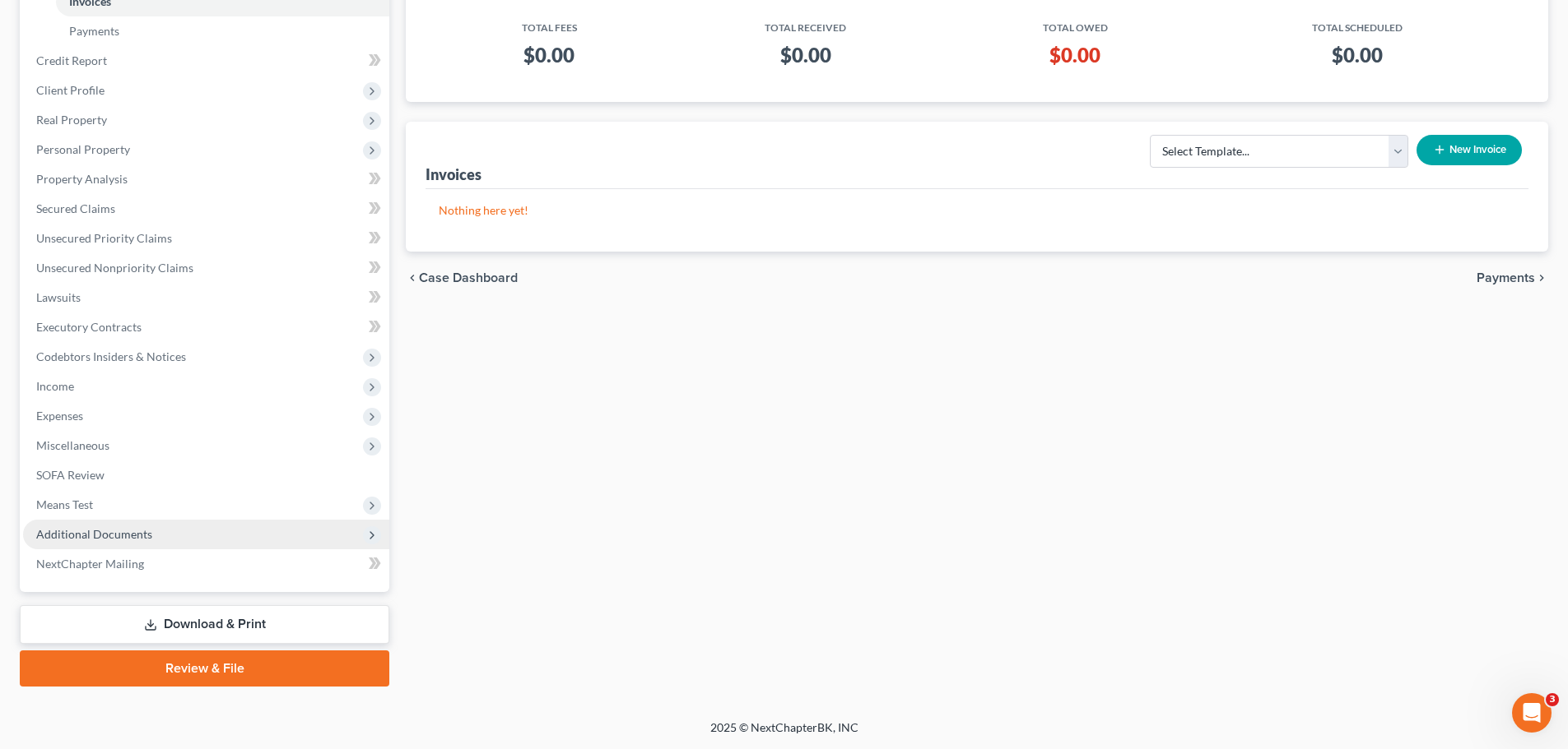
click at [135, 538] on span "Additional Documents" at bounding box center [94, 534] width 116 height 14
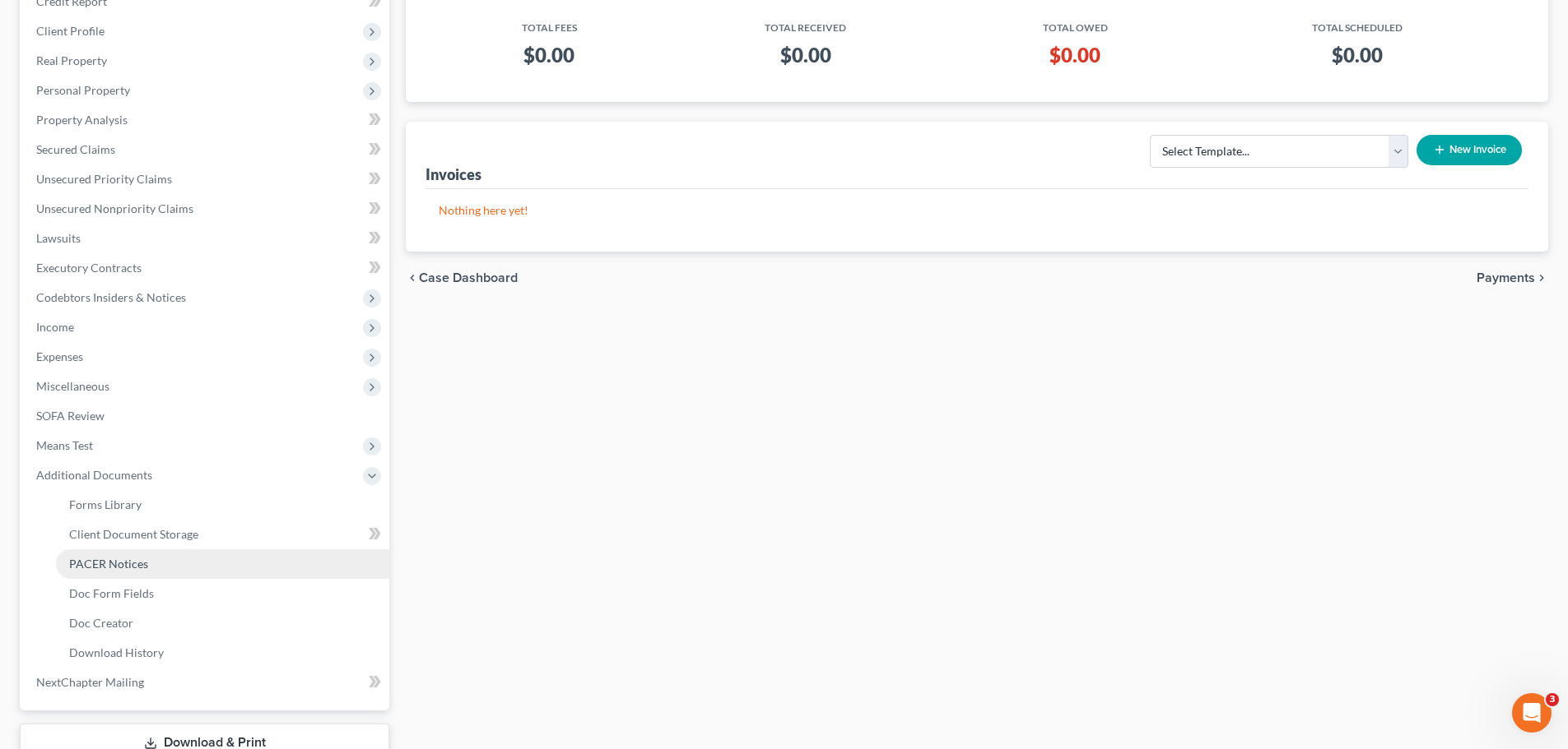
click at [148, 564] on link "PACER Notices" at bounding box center [223, 564] width 334 height 30
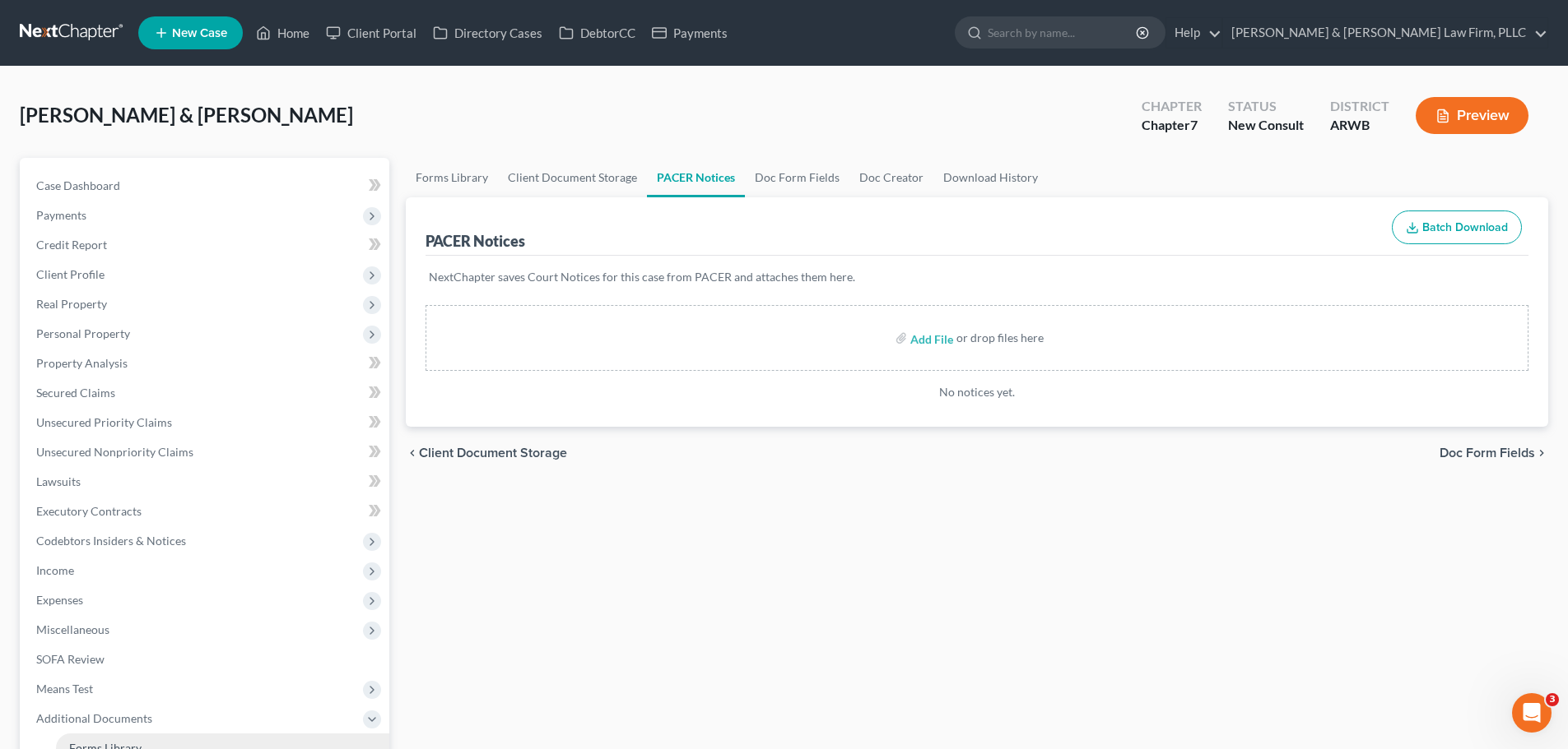
scroll to position [362, 0]
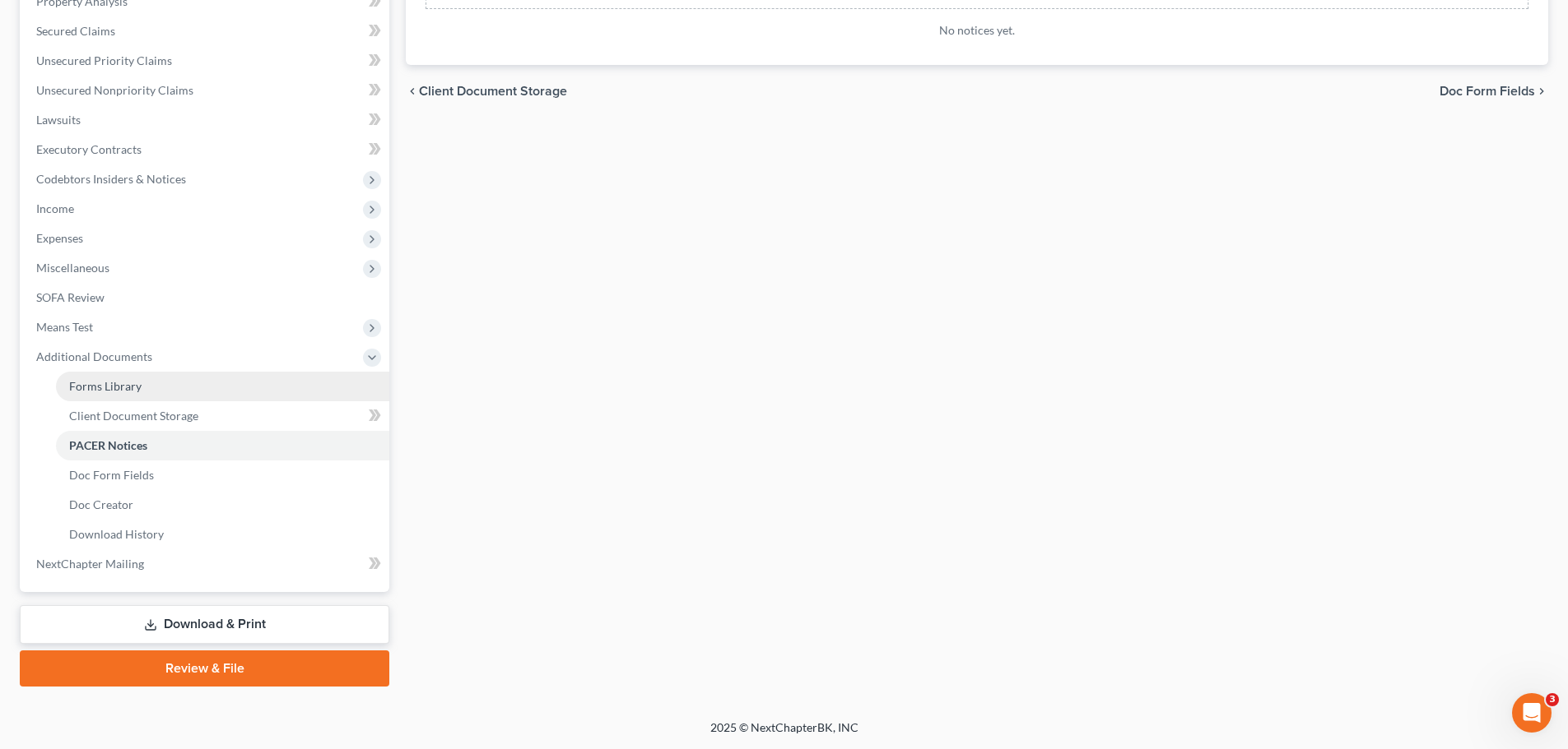
click at [160, 385] on link "Forms Library" at bounding box center [223, 387] width 334 height 30
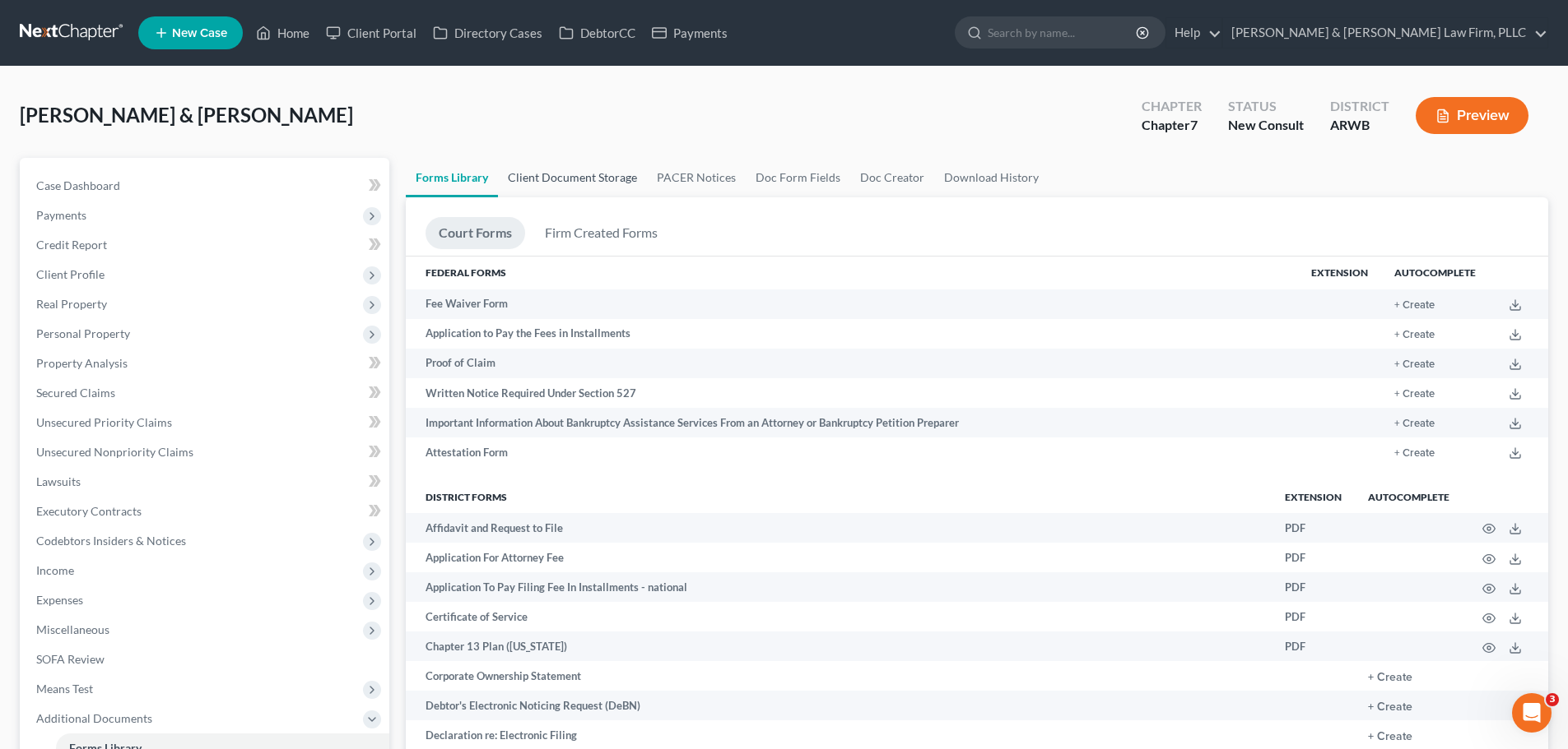
click at [589, 183] on link "Client Document Storage" at bounding box center [572, 178] width 148 height 40
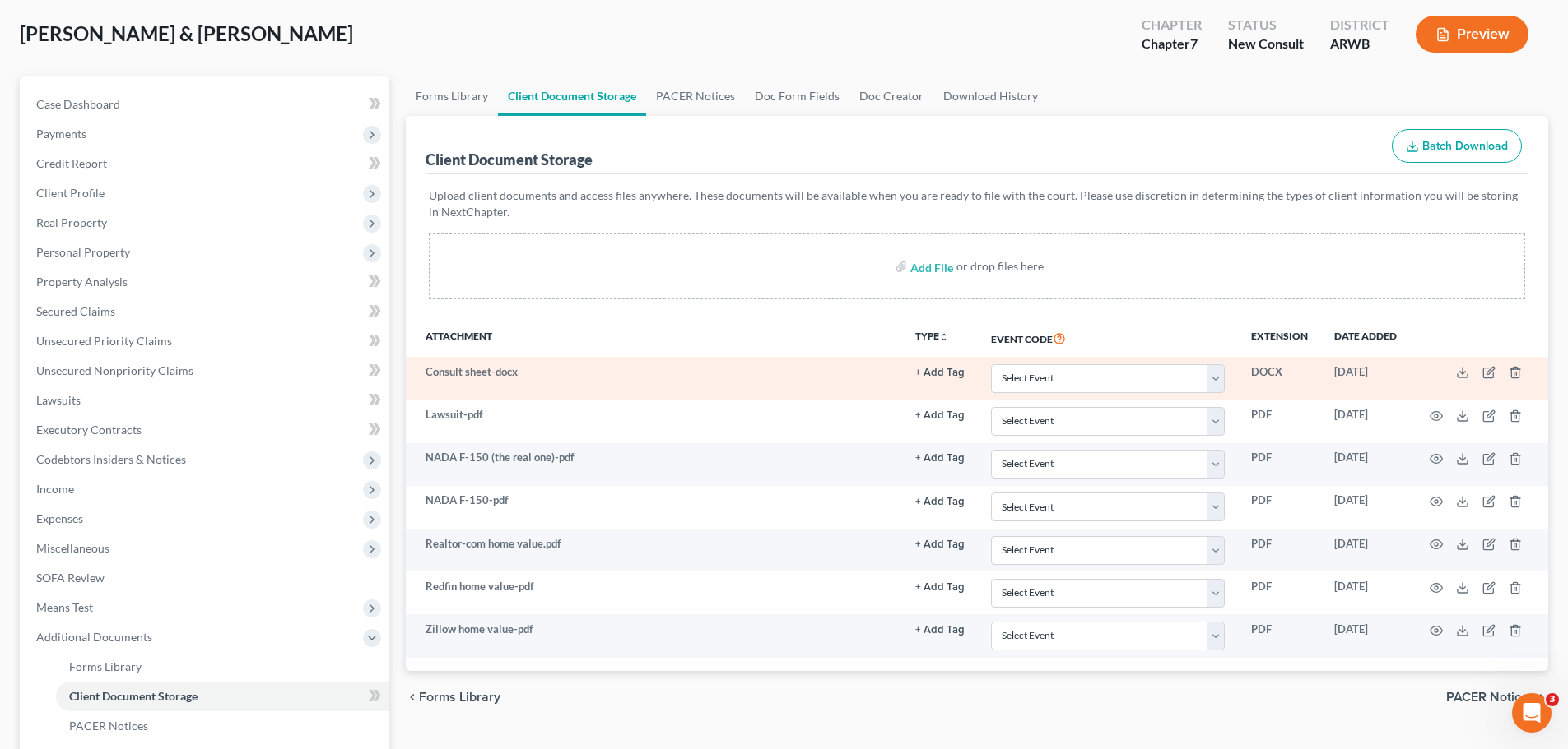
scroll to position [82, 0]
click at [1460, 377] on icon at bounding box center [1463, 374] width 10 height 3
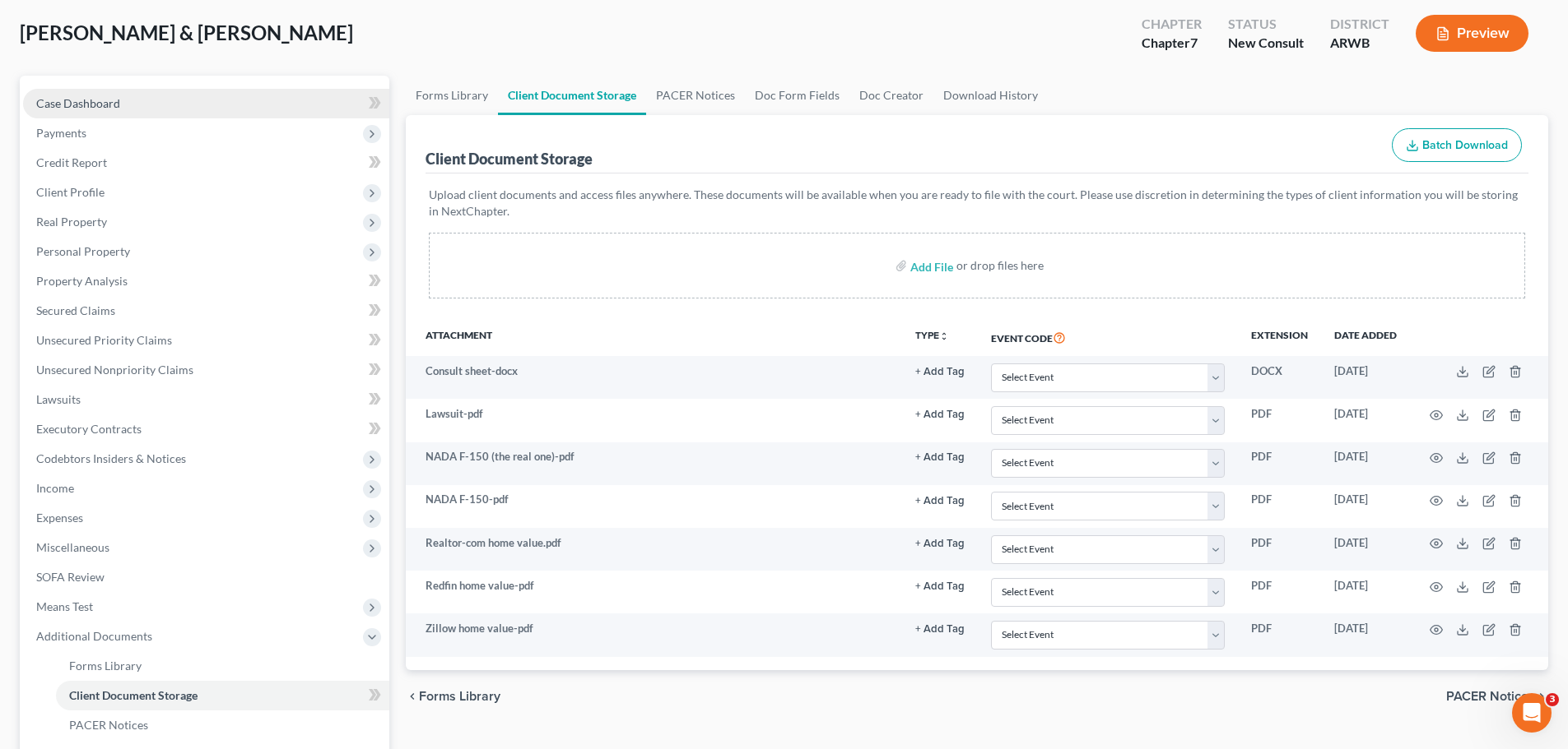
click at [232, 102] on link "Case Dashboard" at bounding box center [206, 104] width 366 height 30
select select "4"
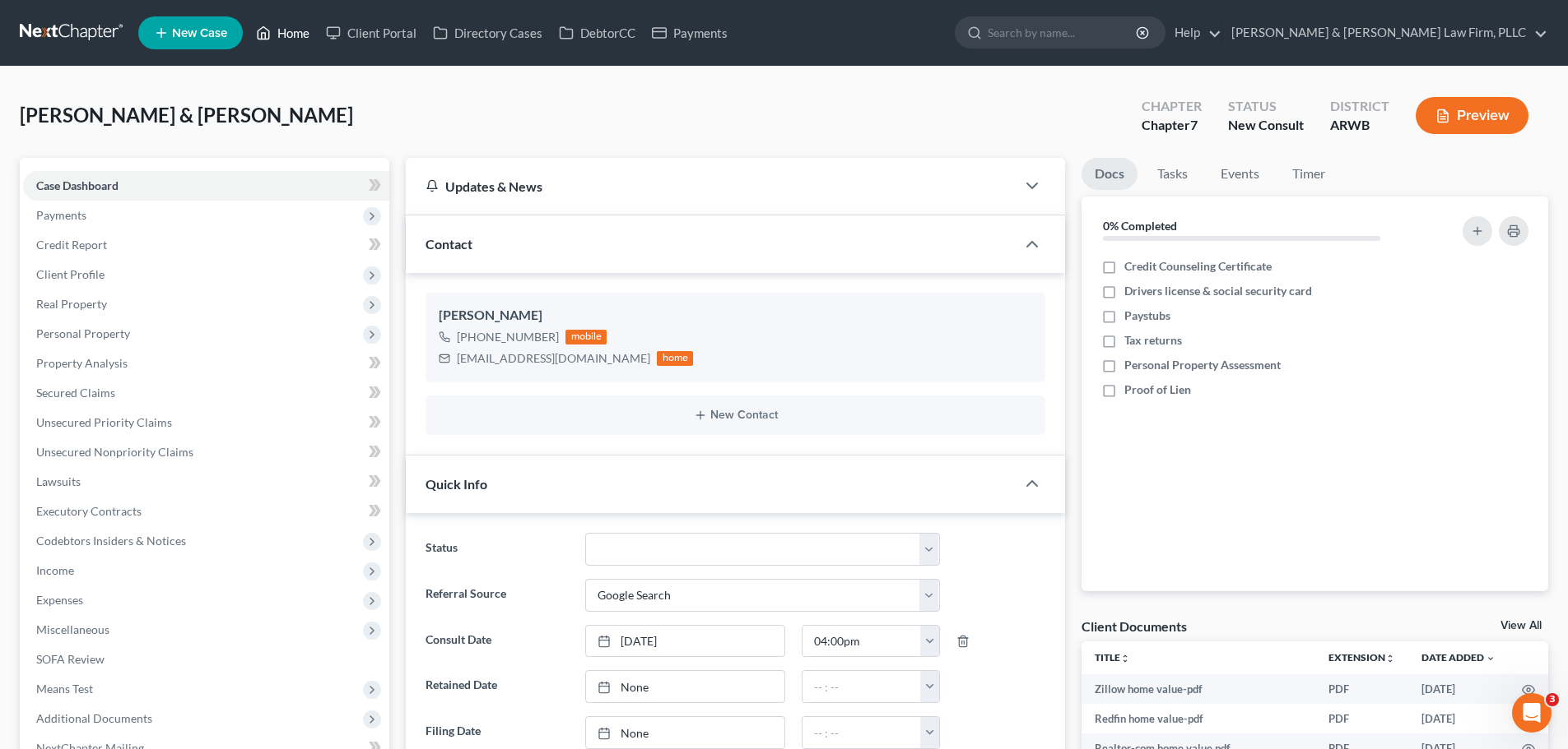
click at [286, 34] on link "Home" at bounding box center [282, 33] width 70 height 30
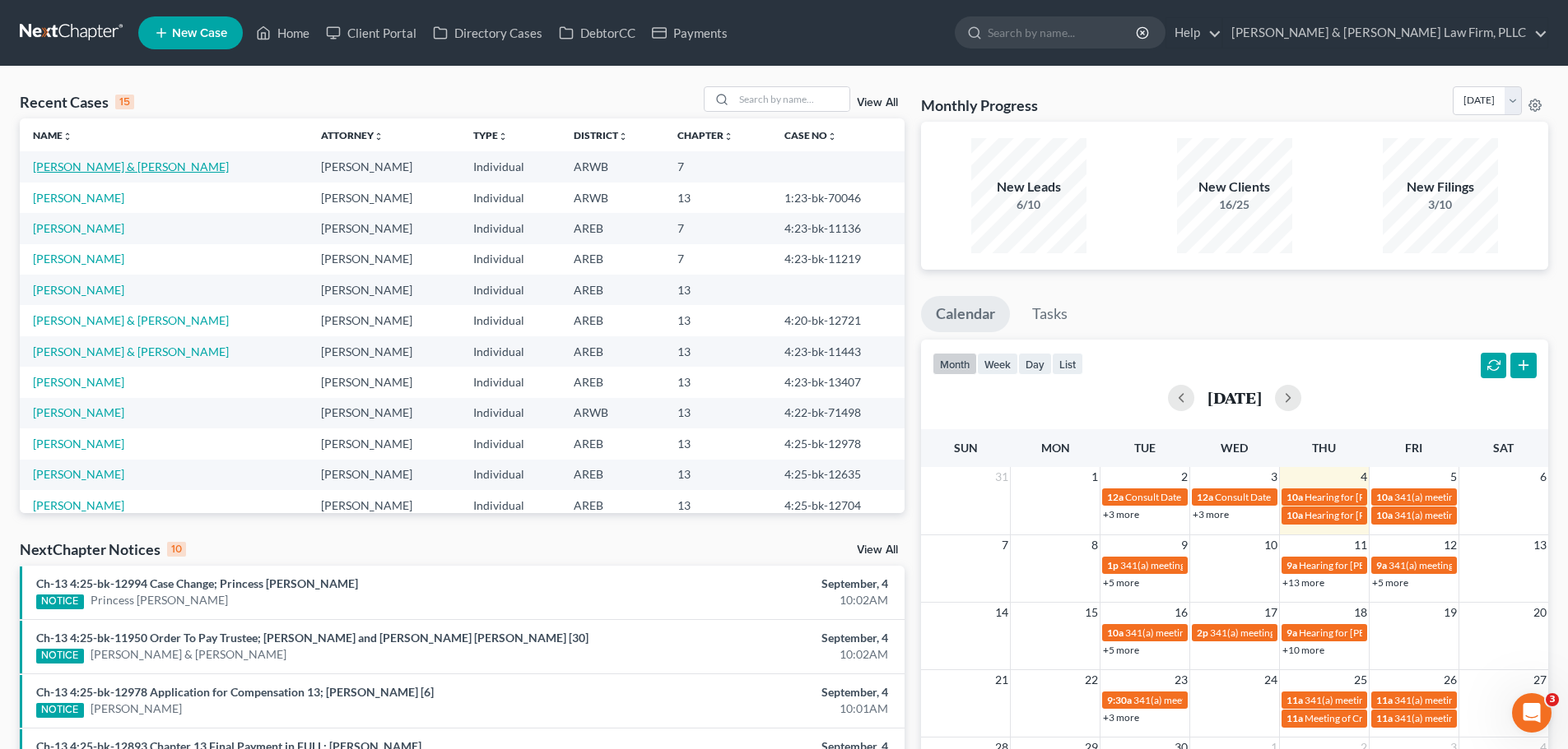
click at [121, 171] on link "[PERSON_NAME] & [PERSON_NAME]" at bounding box center [131, 166] width 196 height 14
select select "4"
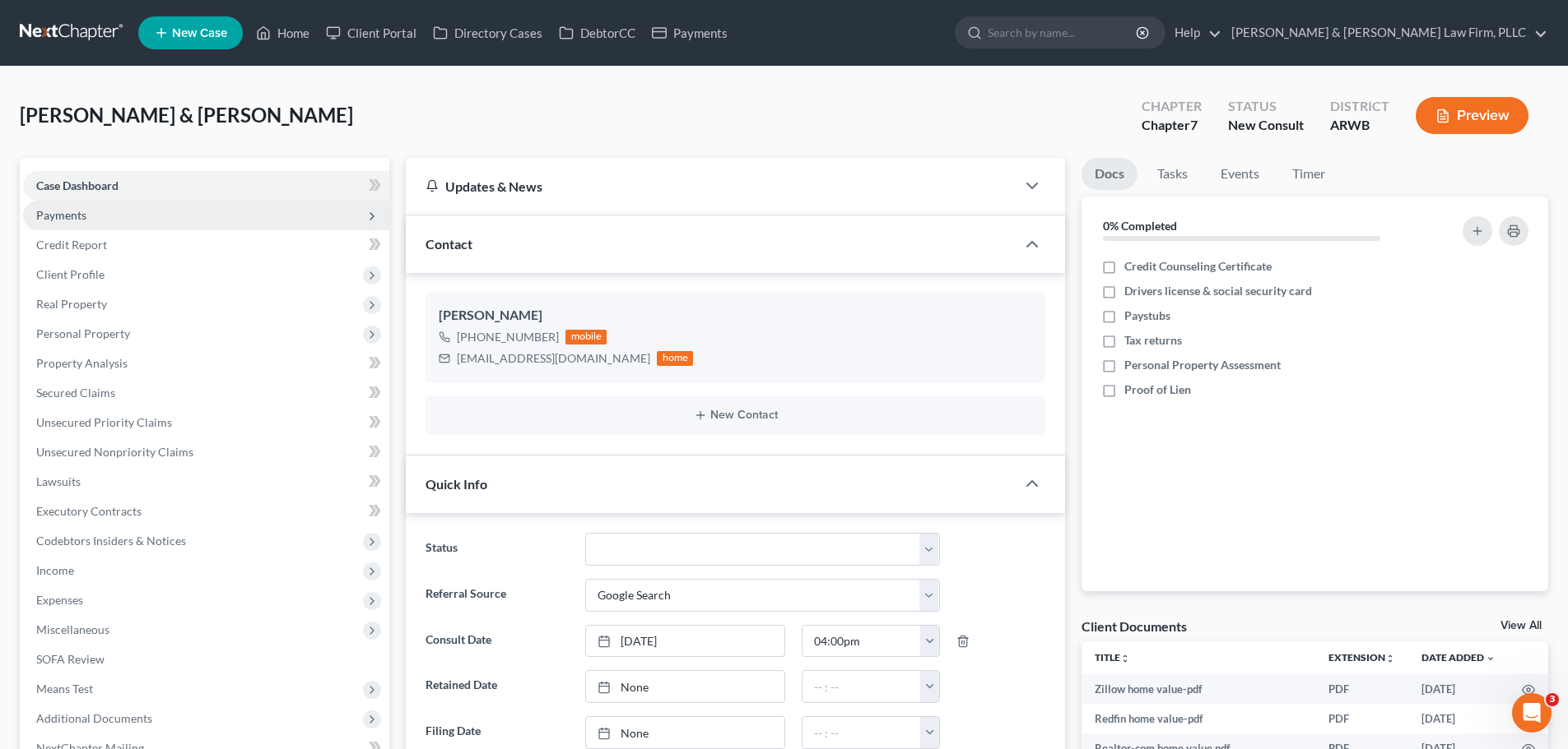
click at [128, 215] on span "Payments" at bounding box center [206, 216] width 366 height 30
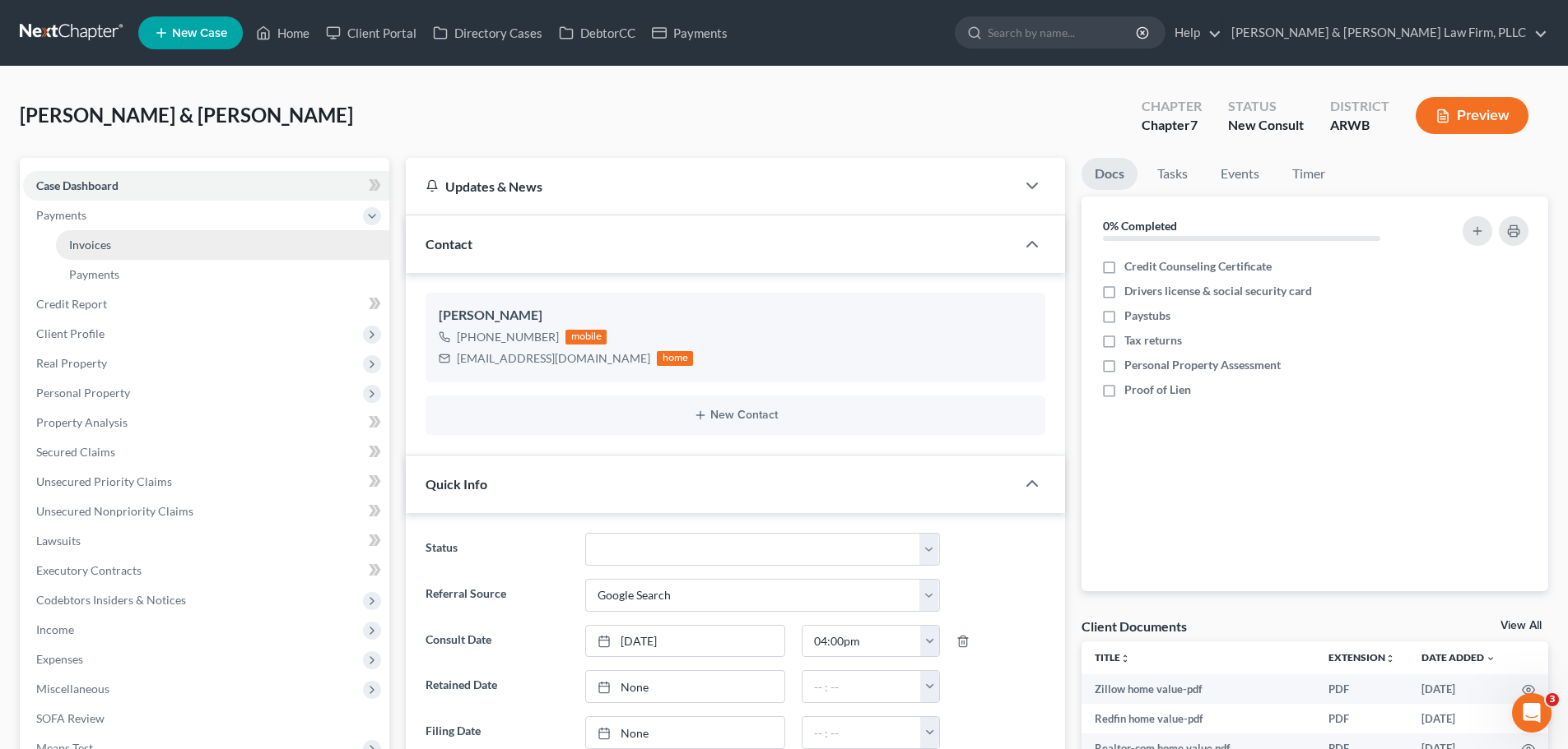
click at [168, 246] on link "Invoices" at bounding box center [223, 245] width 334 height 30
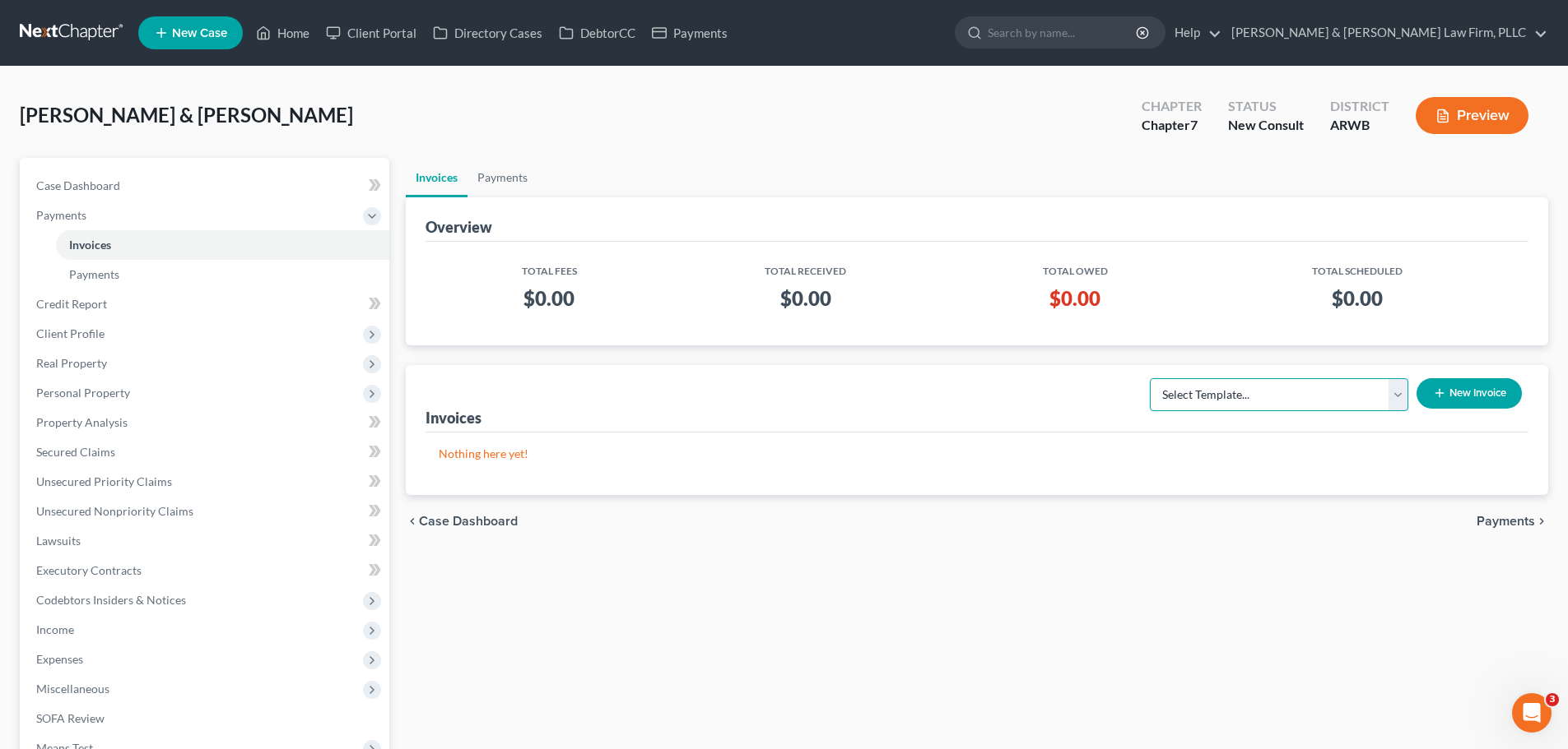
click at [1305, 397] on select "Select Template... Chapter 13 Bankruptcy - Individual Chapter 13 Bankruptcy - J…" at bounding box center [1279, 394] width 258 height 33
click at [1311, 389] on select "Select Template... Chapter 13 Bankruptcy - Individual Chapter 13 Bankruptcy - J…" at bounding box center [1279, 394] width 258 height 33
select select "1"
click at [1150, 378] on select "Select Template... Chapter 13 Bankruptcy - Individual Chapter 13 Bankruptcy - J…" at bounding box center [1279, 394] width 258 height 33
click at [1509, 397] on button "New Invoice" at bounding box center [1469, 393] width 105 height 31
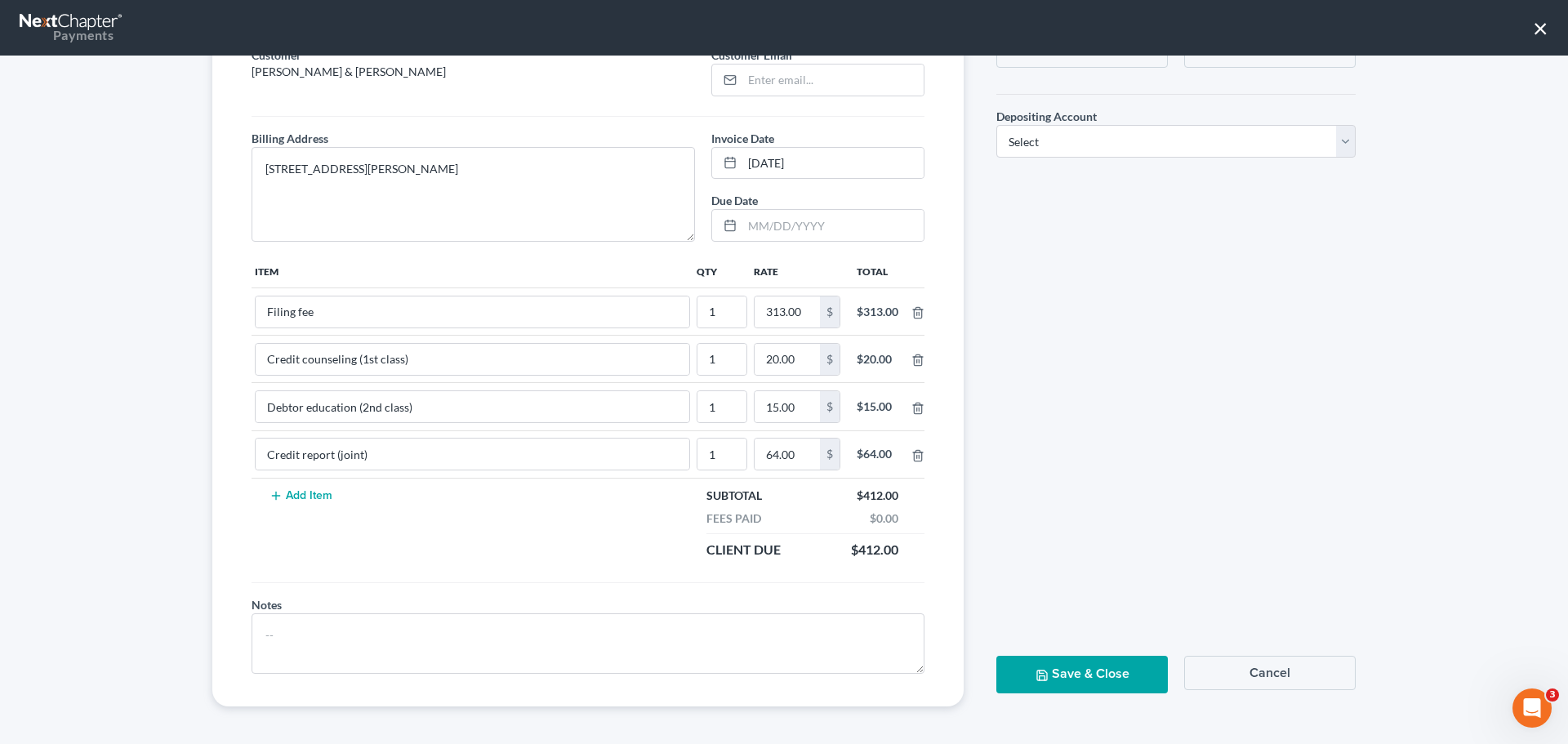
scroll to position [143, 0]
drag, startPoint x: 770, startPoint y: 455, endPoint x: 789, endPoint y: 455, distance: 19.0
click at [770, 455] on input "64.00" at bounding box center [787, 453] width 66 height 31
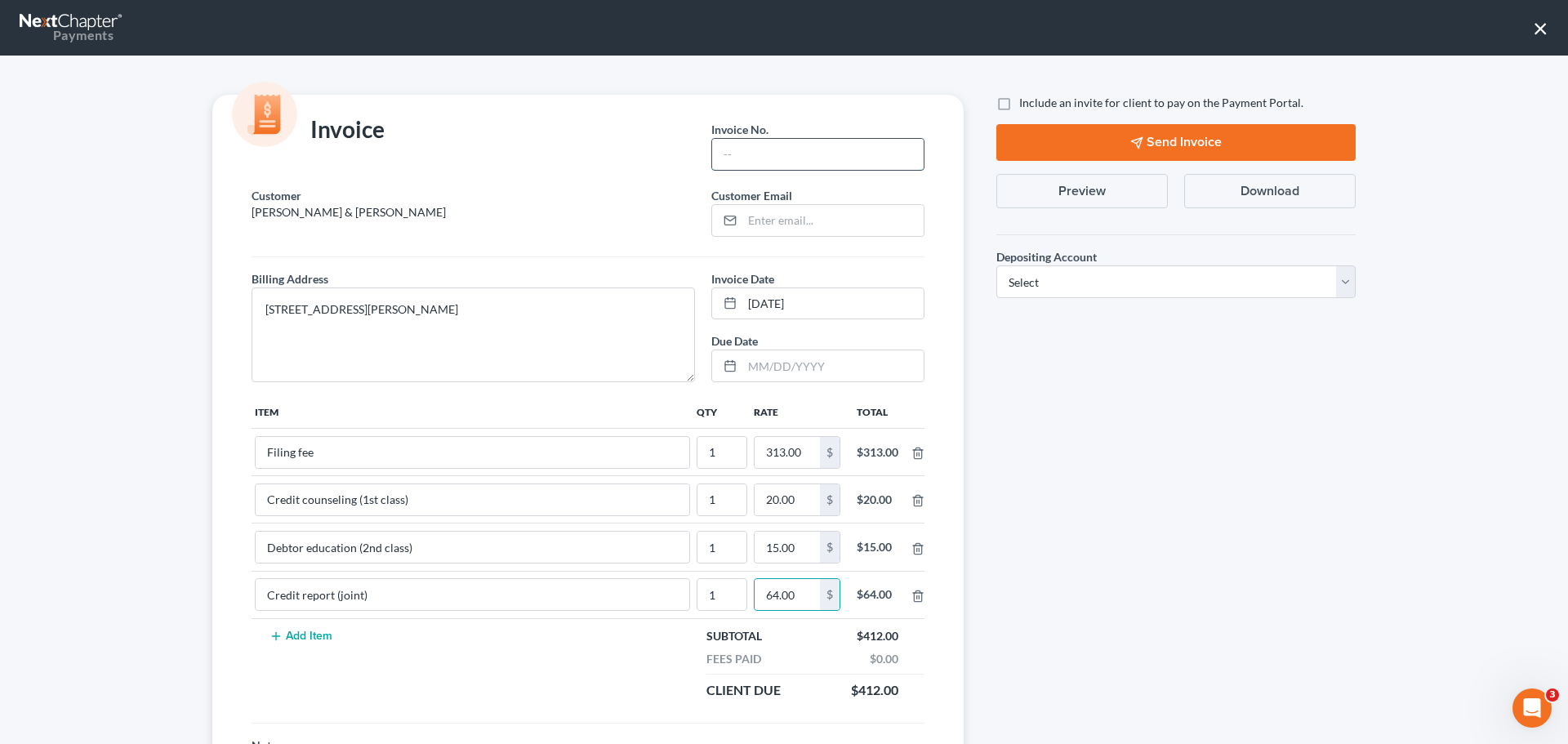
click at [748, 144] on input "text" at bounding box center [817, 154] width 211 height 31
type input "Ch 13"
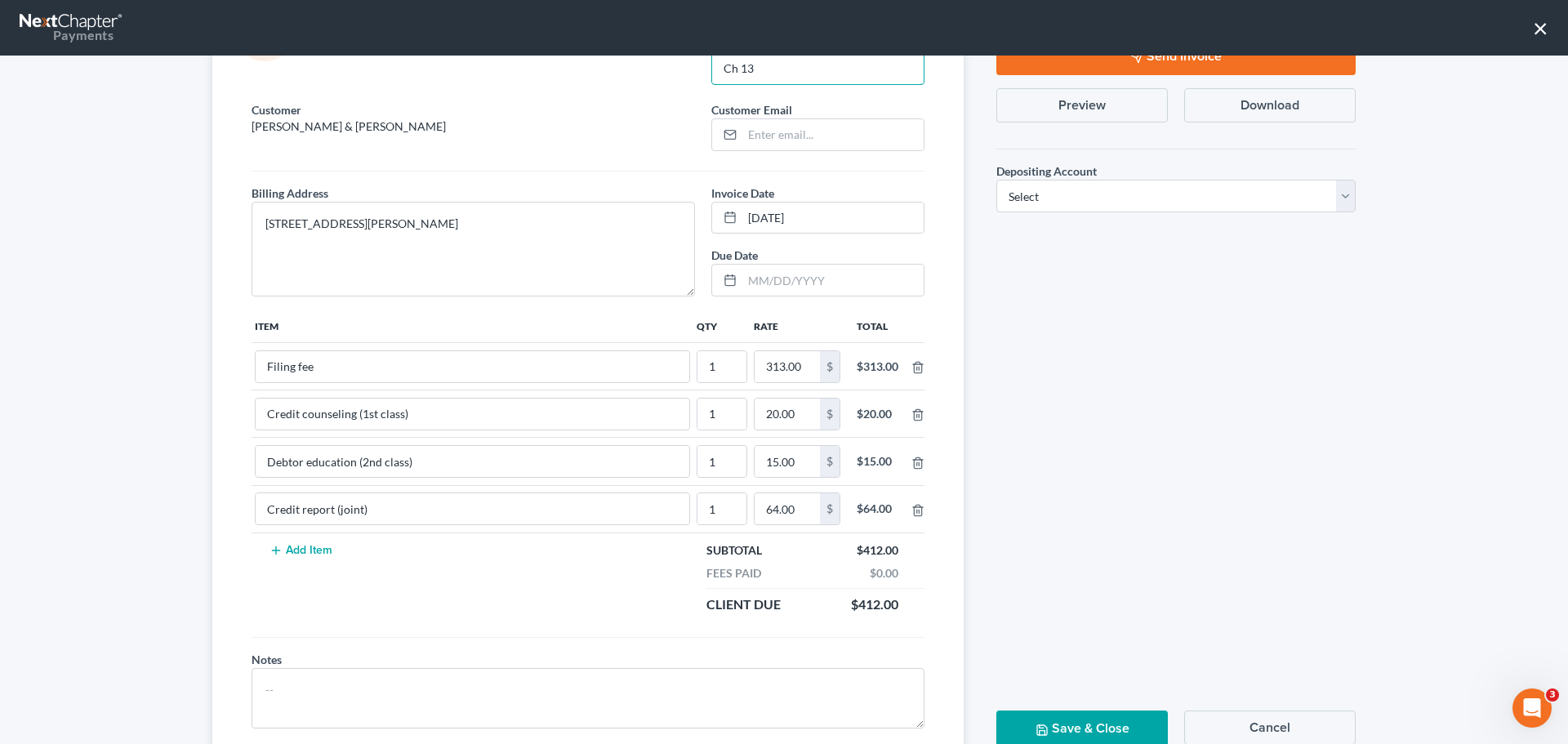
scroll to position [143, 0]
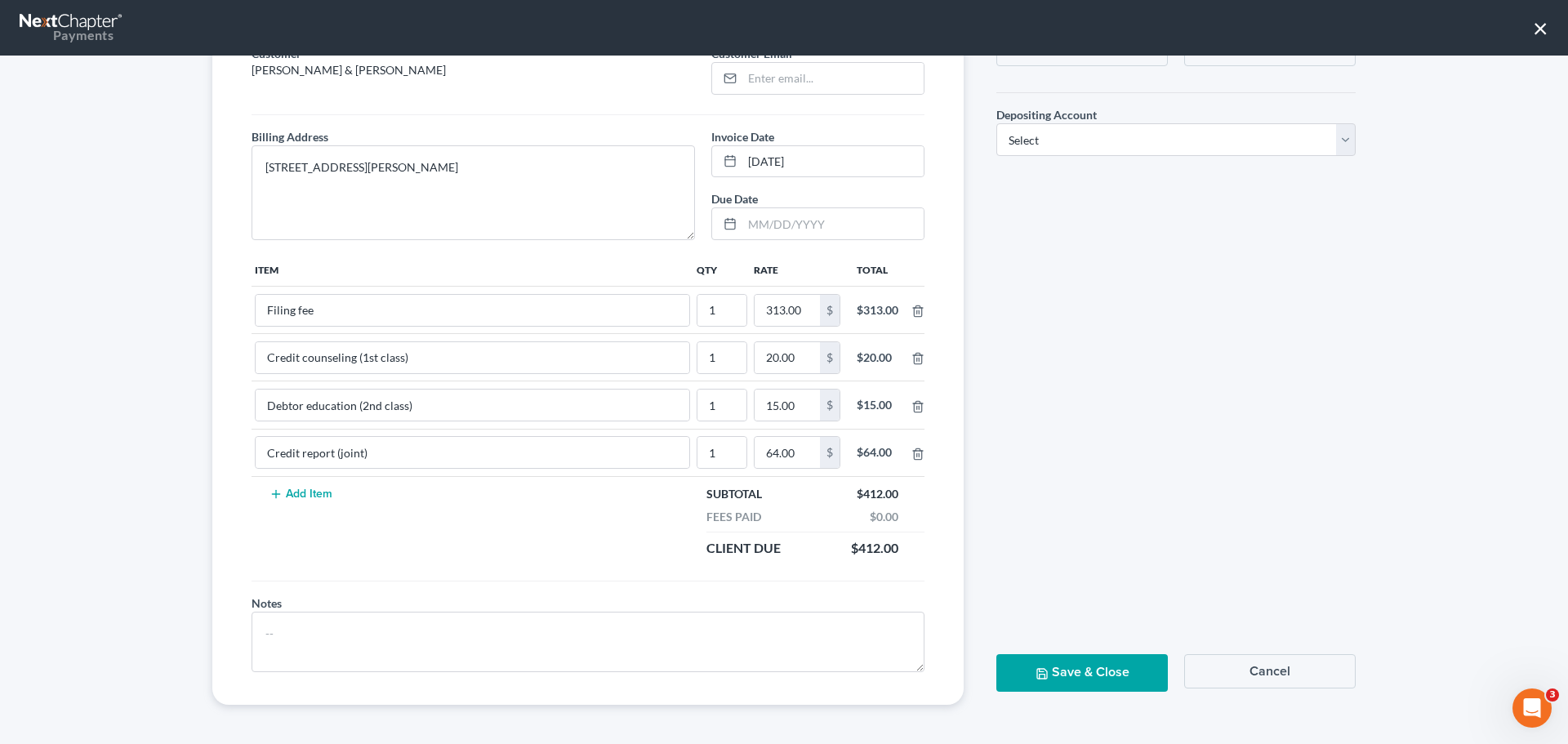
drag, startPoint x: 1267, startPoint y: 668, endPoint x: 1260, endPoint y: 646, distance: 23.1
click at [1266, 668] on button "Cancel" at bounding box center [1270, 671] width 172 height 34
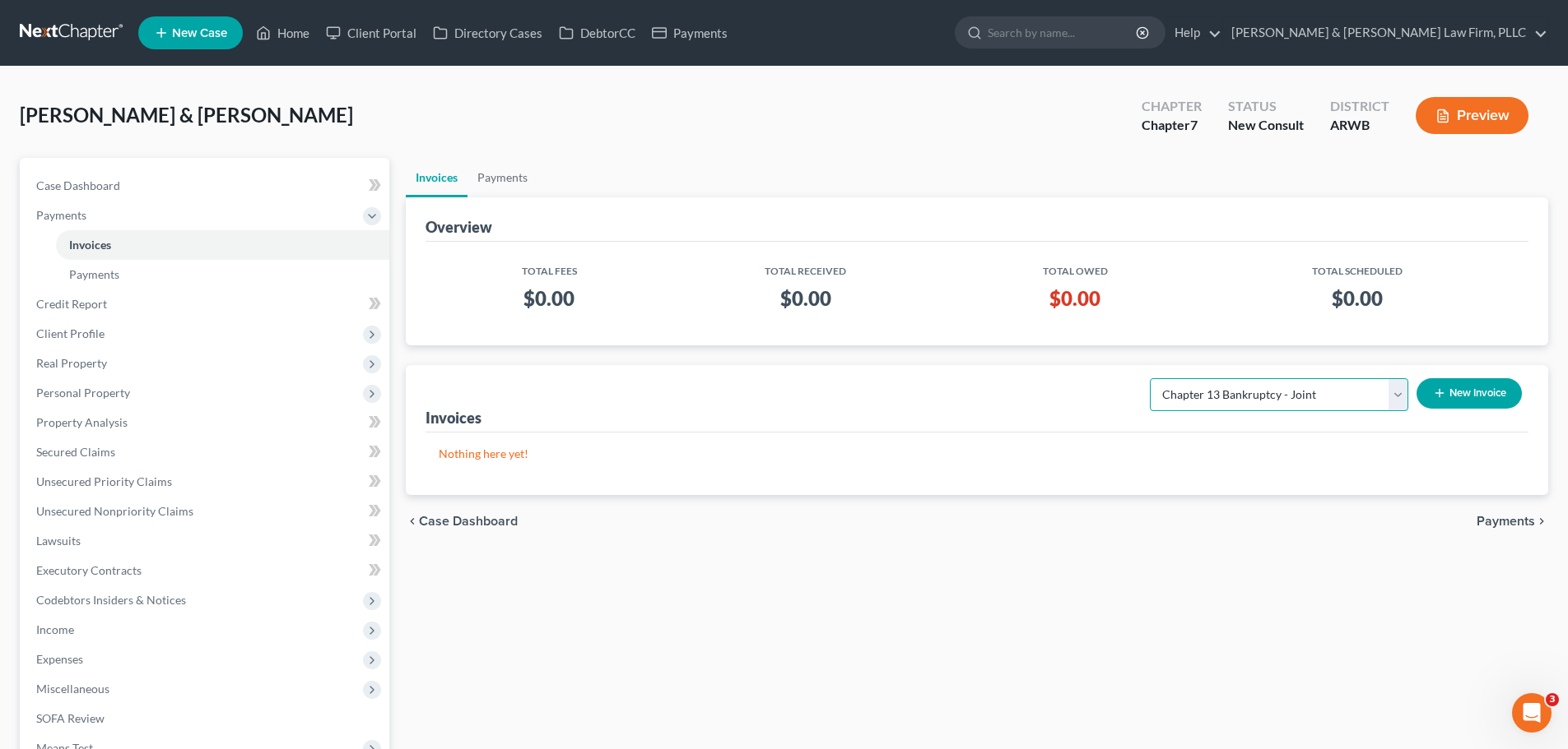
click at [1269, 395] on select "Select Template... Chapter 13 Bankruptcy - Individual Chapter 13 Bankruptcy - J…" at bounding box center [1279, 394] width 258 height 33
select select "0"
click at [1150, 378] on select "Select Template... Chapter 13 Bankruptcy - Individual Chapter 13 Bankruptcy - J…" at bounding box center [1279, 394] width 258 height 33
click at [1460, 398] on button "New Invoice" at bounding box center [1469, 393] width 105 height 31
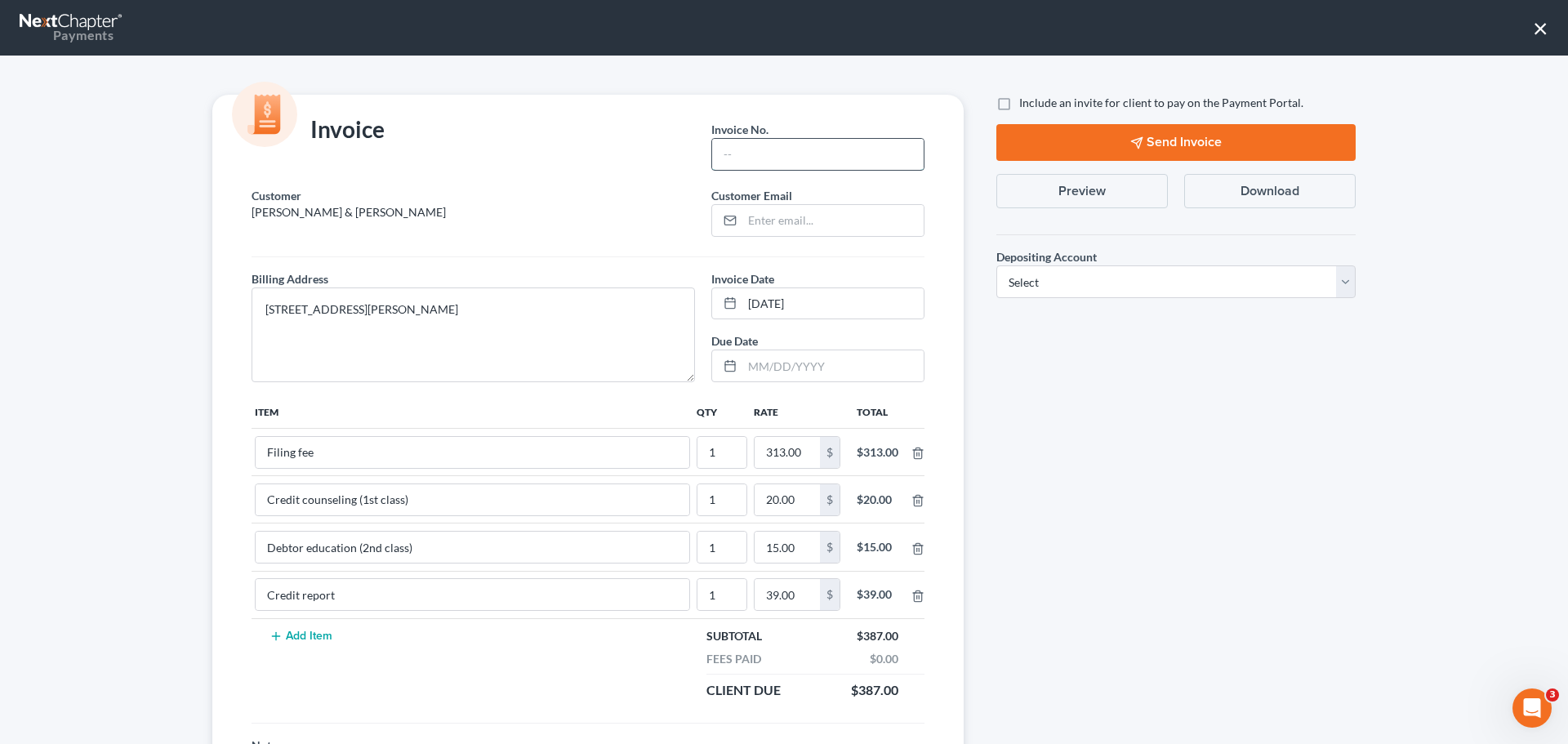
click at [765, 157] on input "text" at bounding box center [817, 154] width 211 height 31
type input "Ch 13"
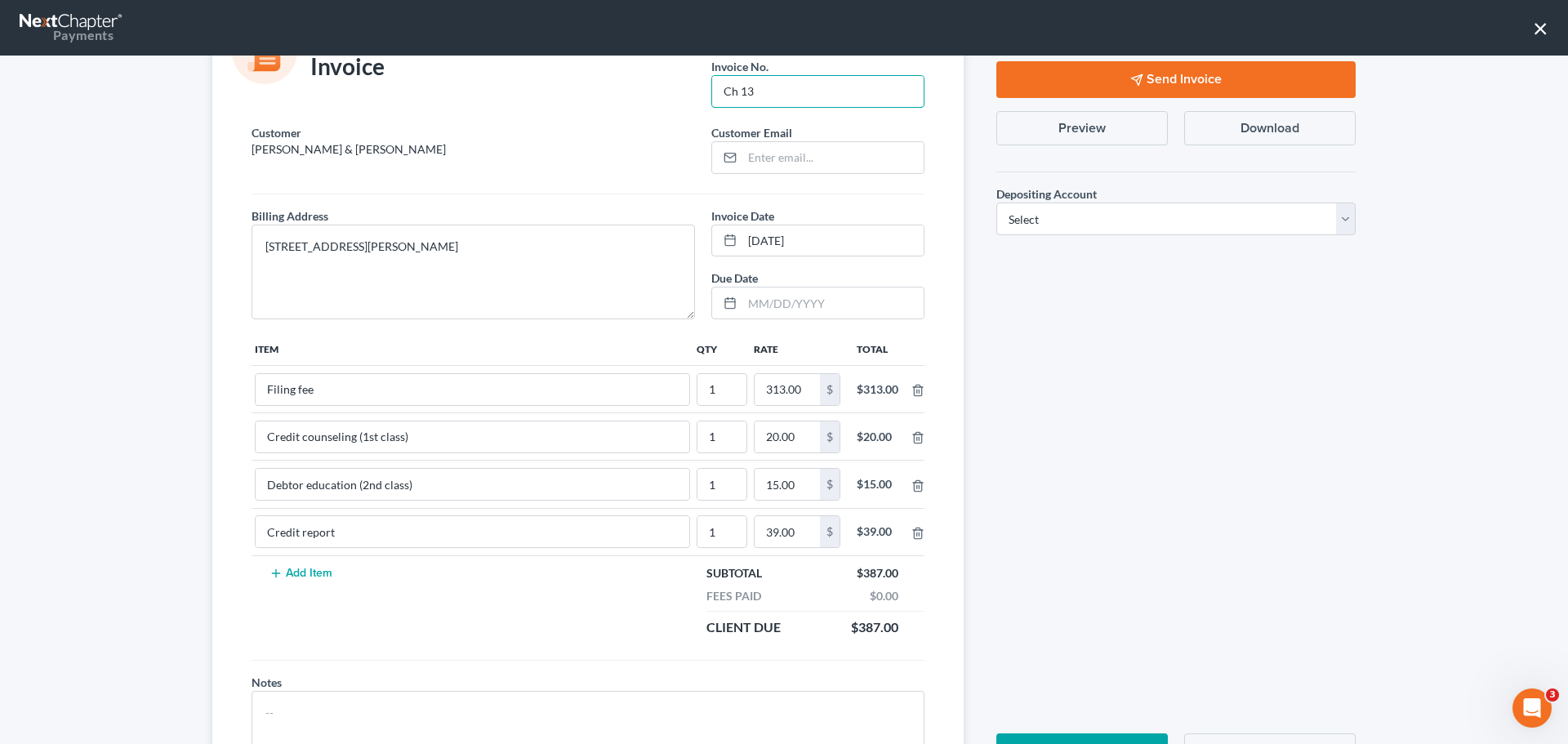
scroll to position [0, 0]
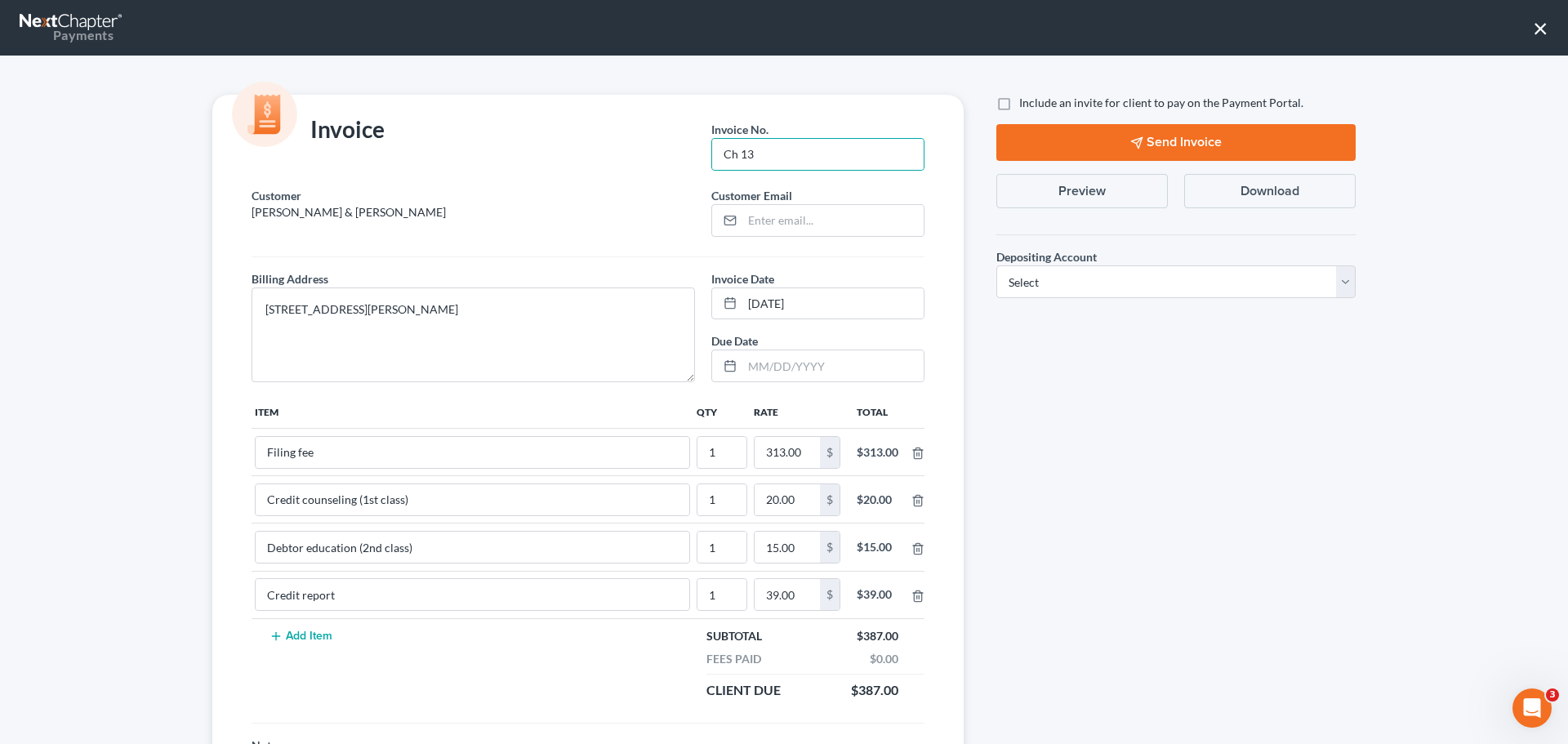
click at [1075, 264] on label "Depositing Account *" at bounding box center [1046, 257] width 100 height 17
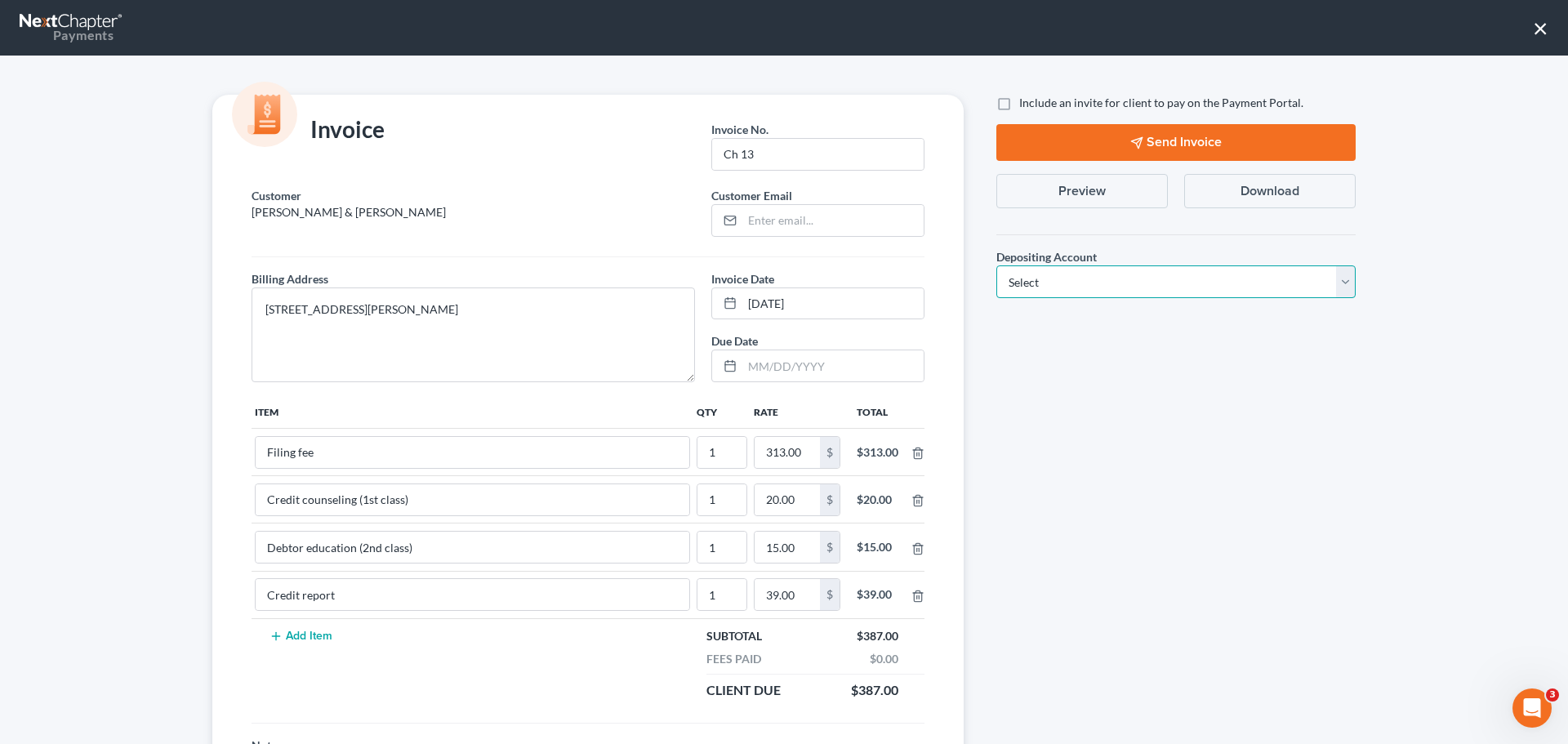
click at [1075, 277] on select "Select Operation Trust" at bounding box center [1176, 281] width 360 height 32
select select "1"
click at [996, 265] on select "Select Operation Trust" at bounding box center [1176, 281] width 360 height 32
click at [782, 222] on input "email" at bounding box center [833, 221] width 182 height 31
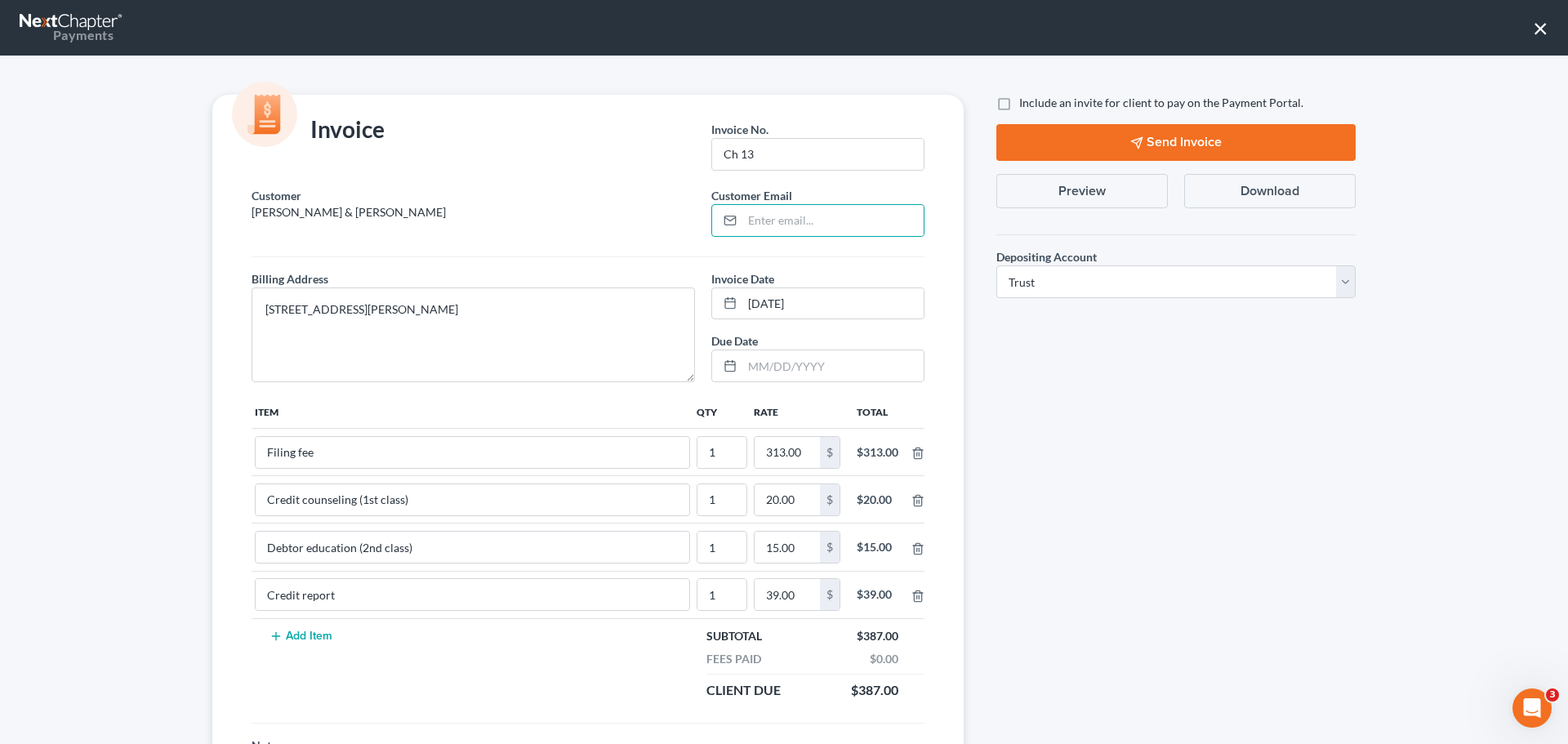
click at [1114, 518] on div "Include an invite for client to pay on the Payment Portal. Send Invoice Preview…" at bounding box center [1176, 471] width 392 height 753
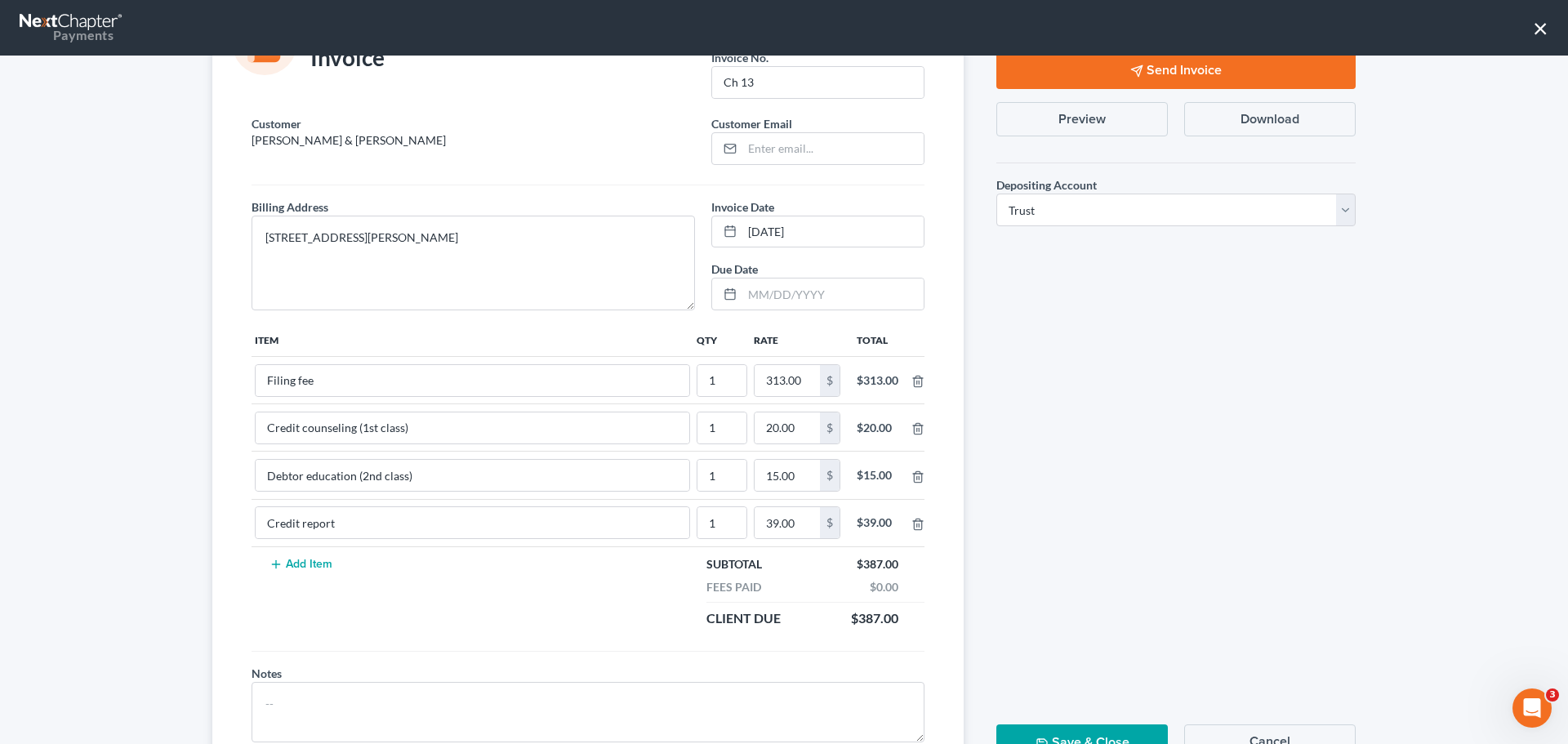
scroll to position [143, 0]
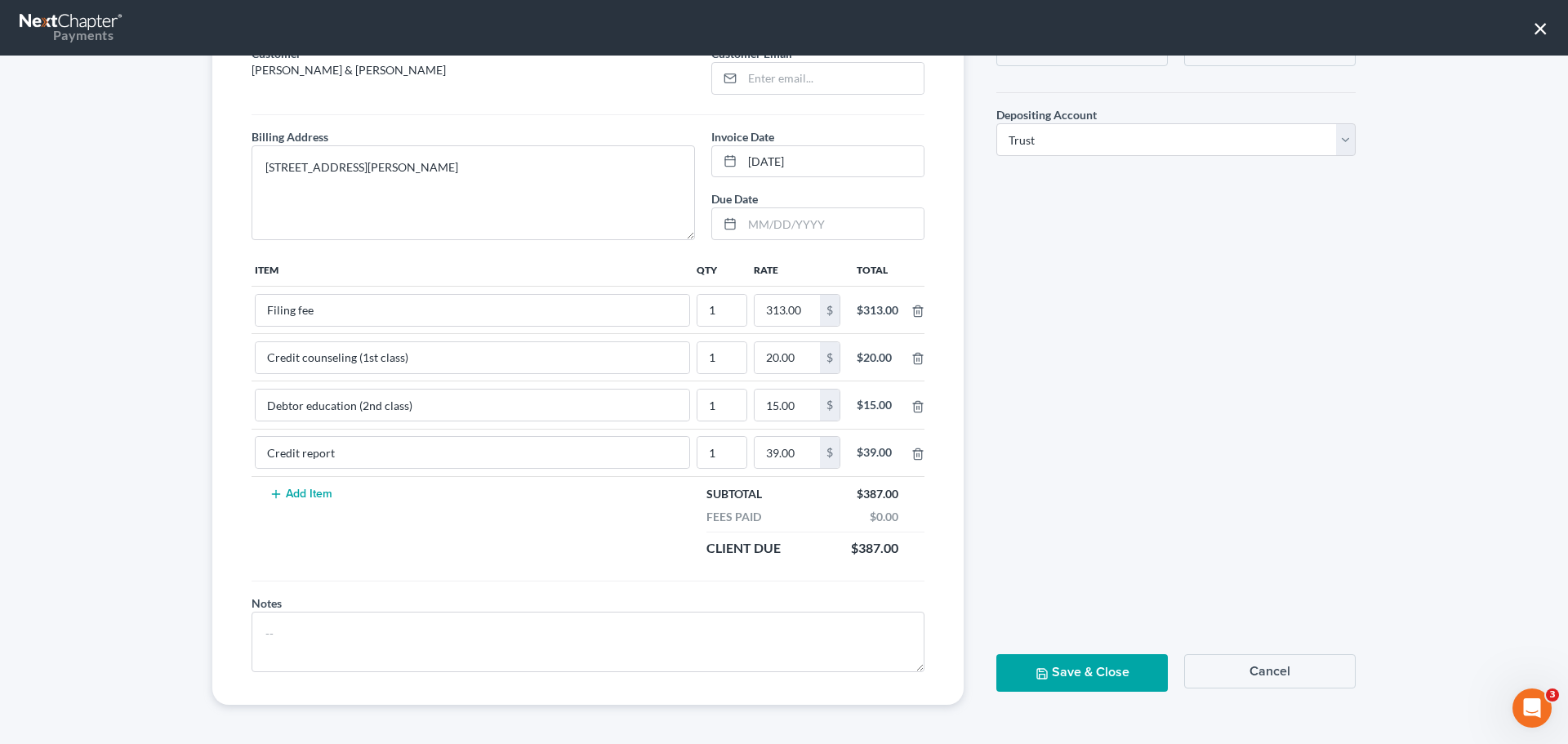
drag, startPoint x: 1070, startPoint y: 696, endPoint x: 1069, endPoint y: 666, distance: 30.0
click at [1070, 696] on div "Save & Close Cancel" at bounding box center [1176, 679] width 375 height 50
click at [1069, 666] on button "Save & Close" at bounding box center [1082, 672] width 172 height 36
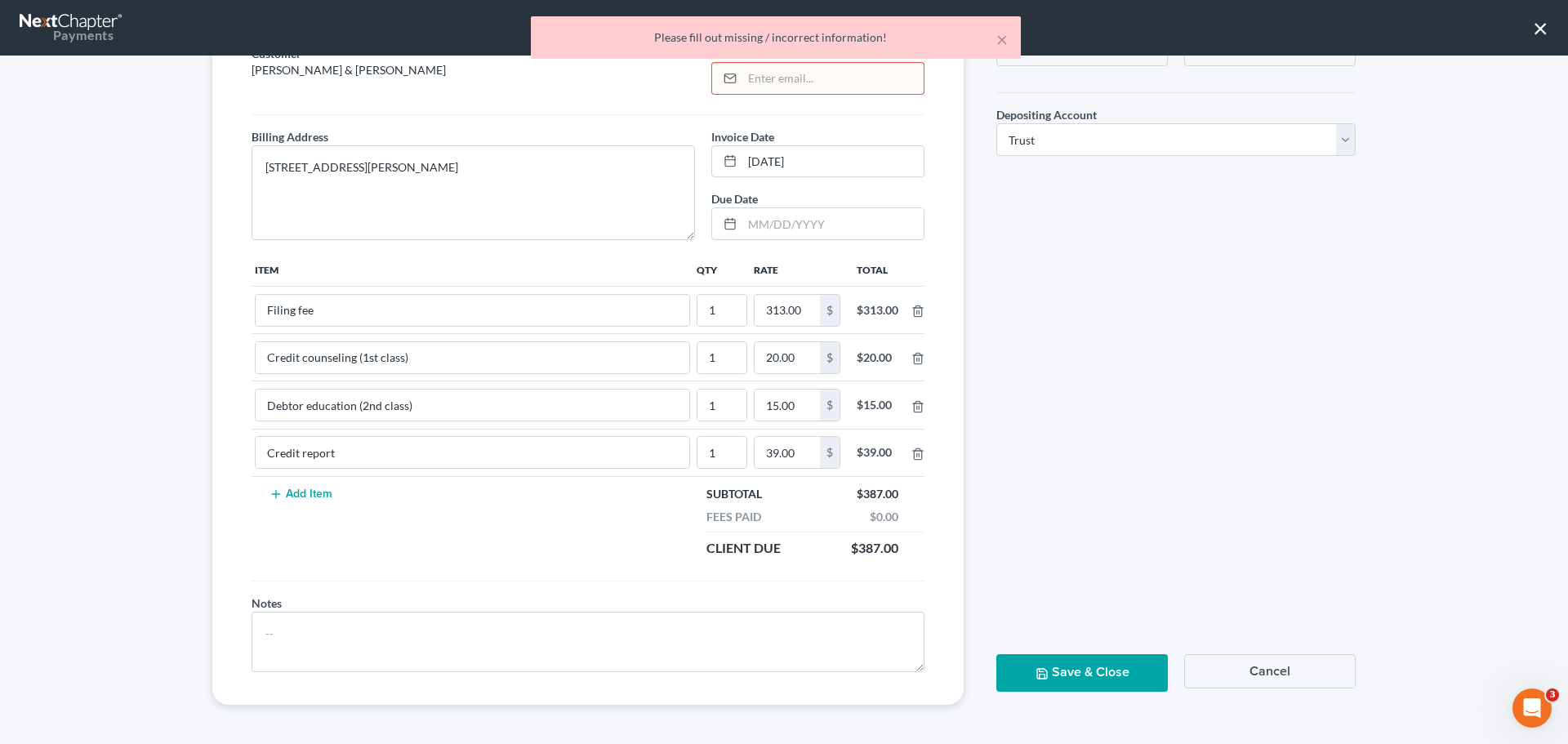
scroll to position [0, 0]
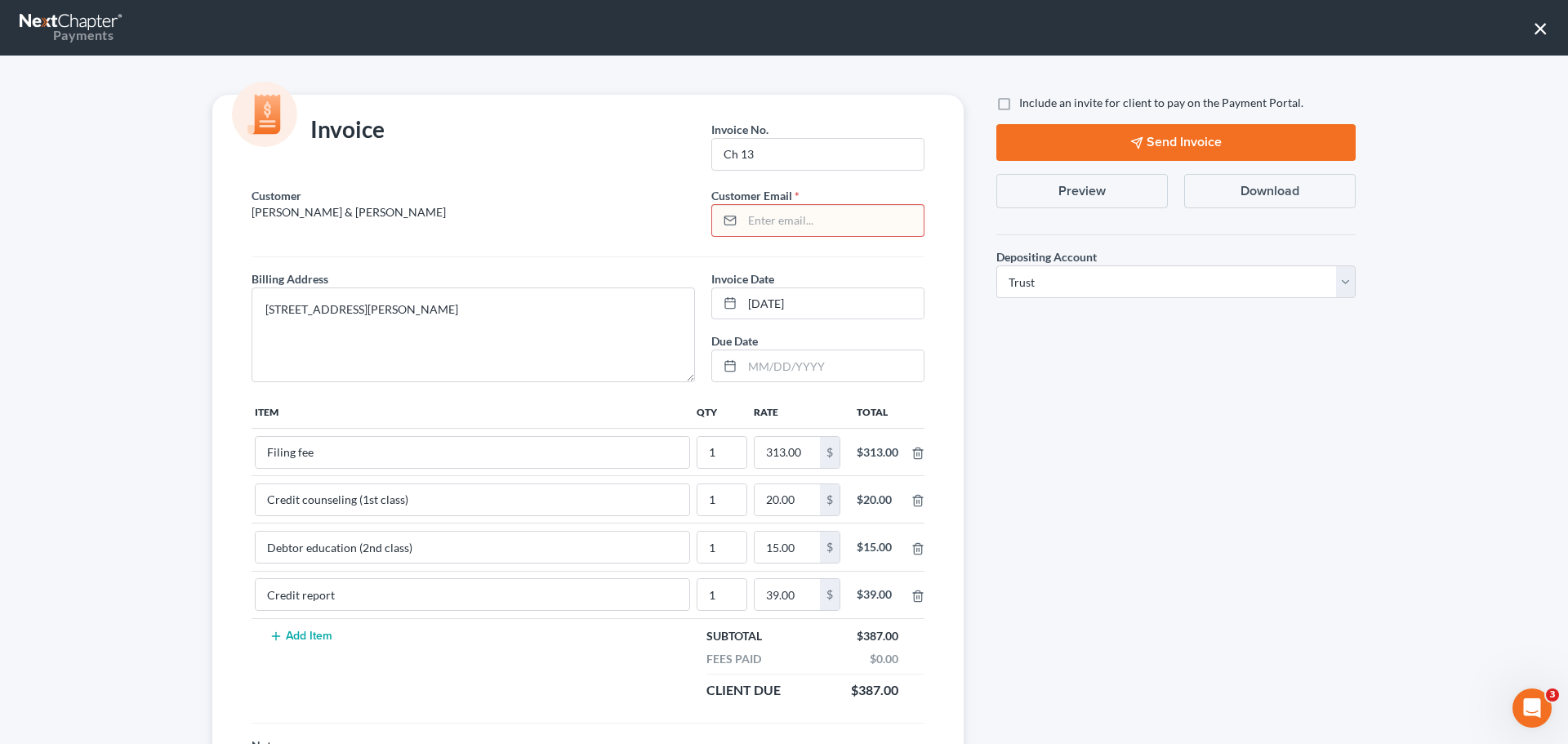
click at [779, 220] on input "email" at bounding box center [833, 221] width 182 height 31
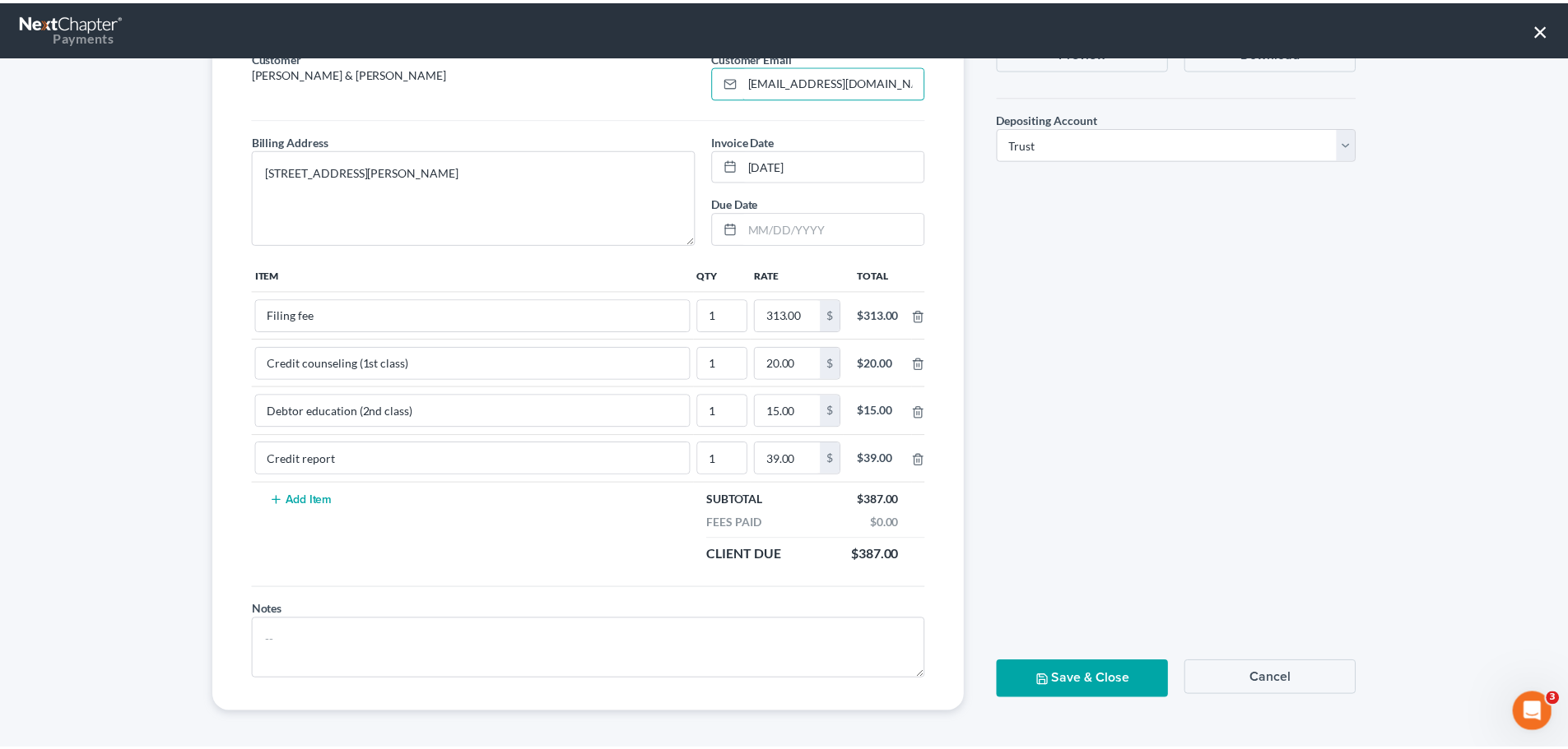
scroll to position [143, 0]
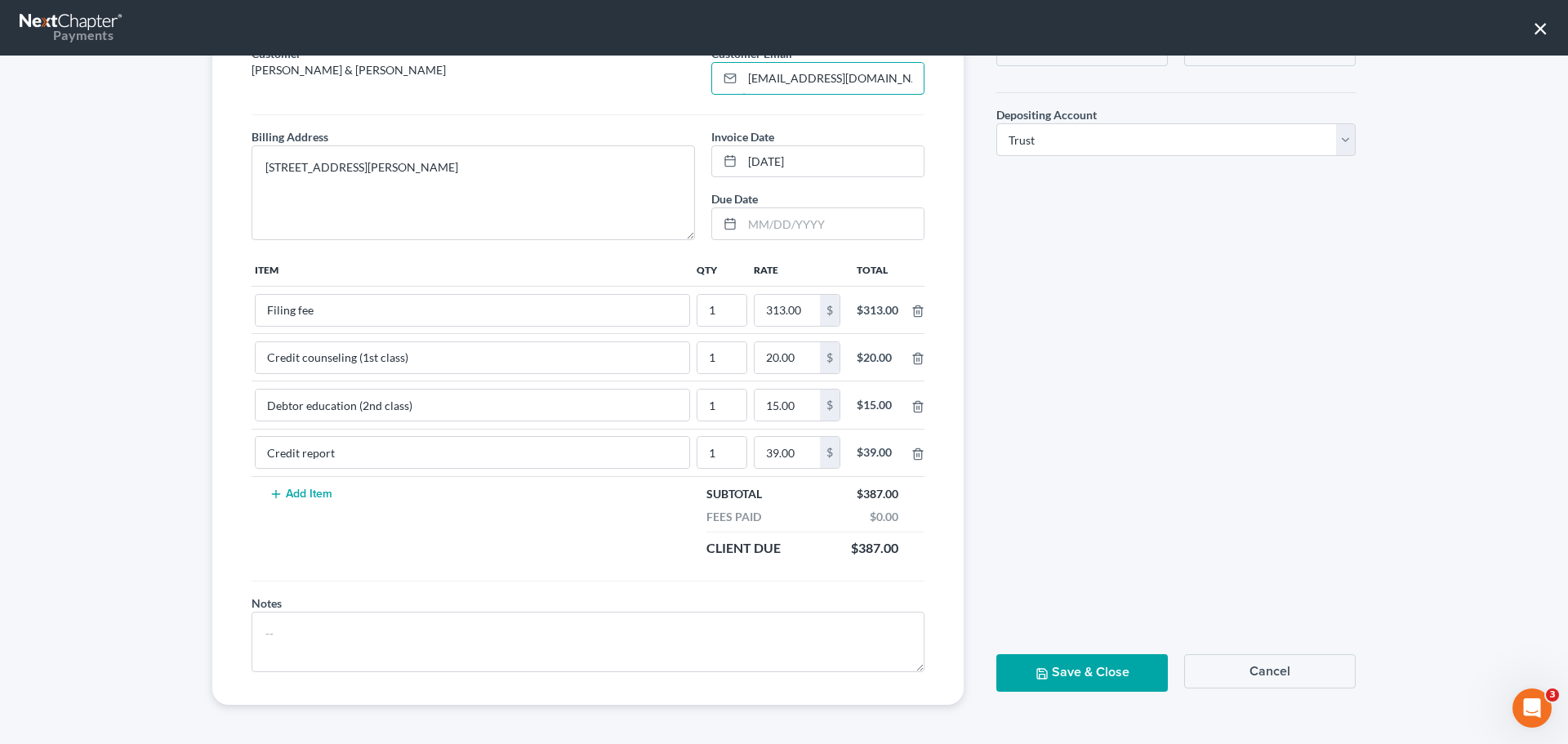
type input "[EMAIL_ADDRESS][DOMAIN_NAME]"
click at [1085, 661] on button "Save & Close" at bounding box center [1082, 672] width 172 height 36
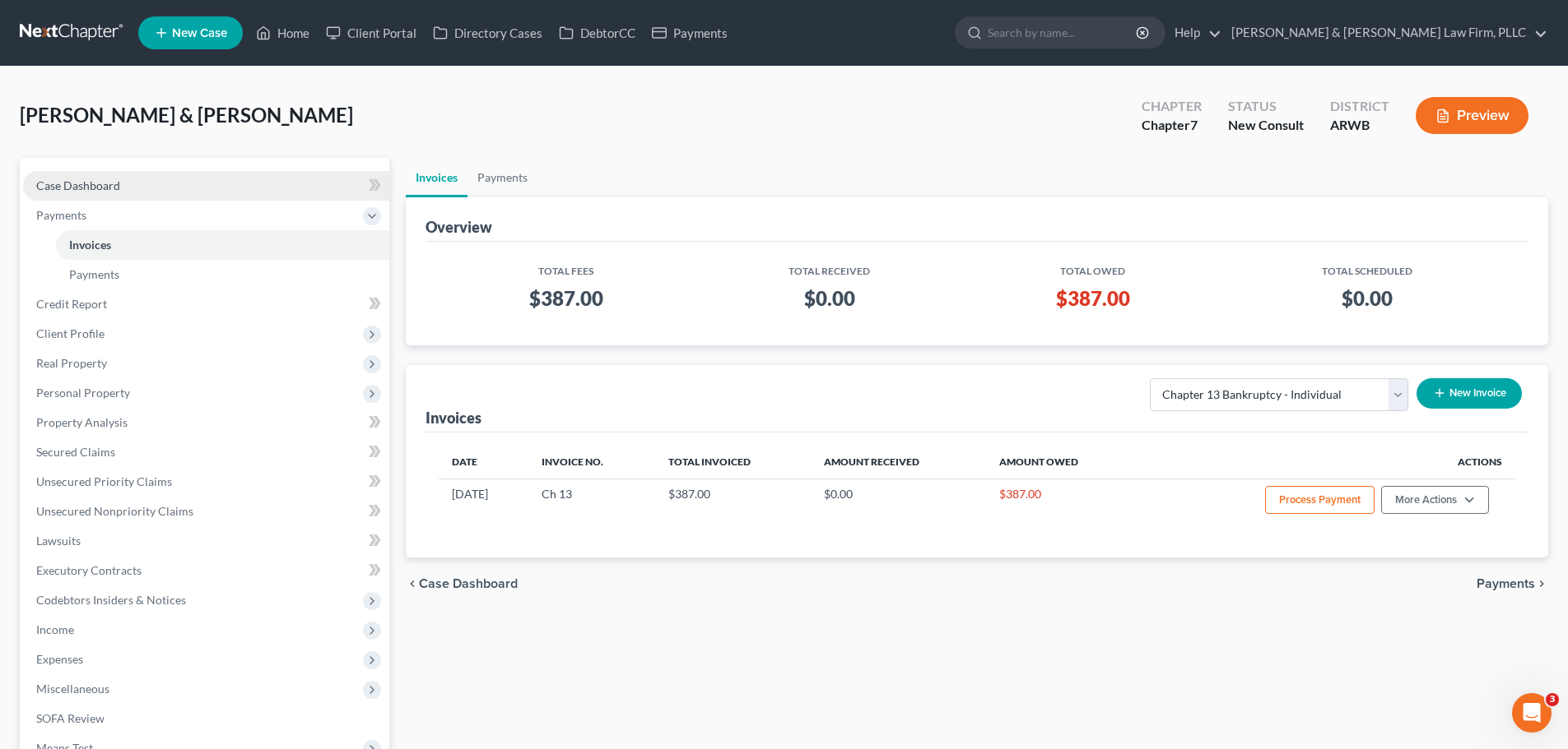
click at [178, 180] on link "Case Dashboard" at bounding box center [206, 186] width 366 height 30
select select "4"
